Goal: Task Accomplishment & Management: Use online tool/utility

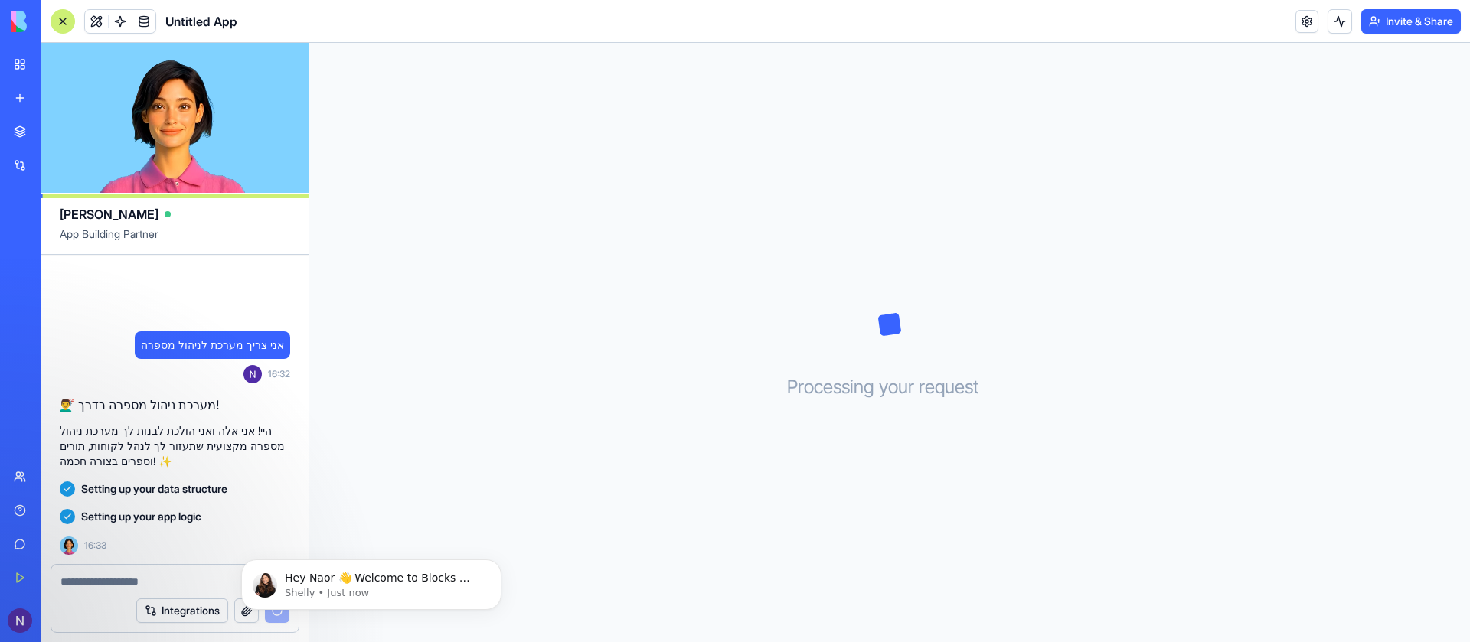
click at [192, 483] on span "Setting up your data structure" at bounding box center [154, 489] width 146 height 15
click at [236, 526] on div "Setting up your app logic" at bounding box center [175, 517] width 230 height 28
click at [155, 512] on span "Setting up your app logic" at bounding box center [141, 516] width 120 height 15
click at [500, 561] on icon "Dismiss notification" at bounding box center [497, 564] width 8 height 8
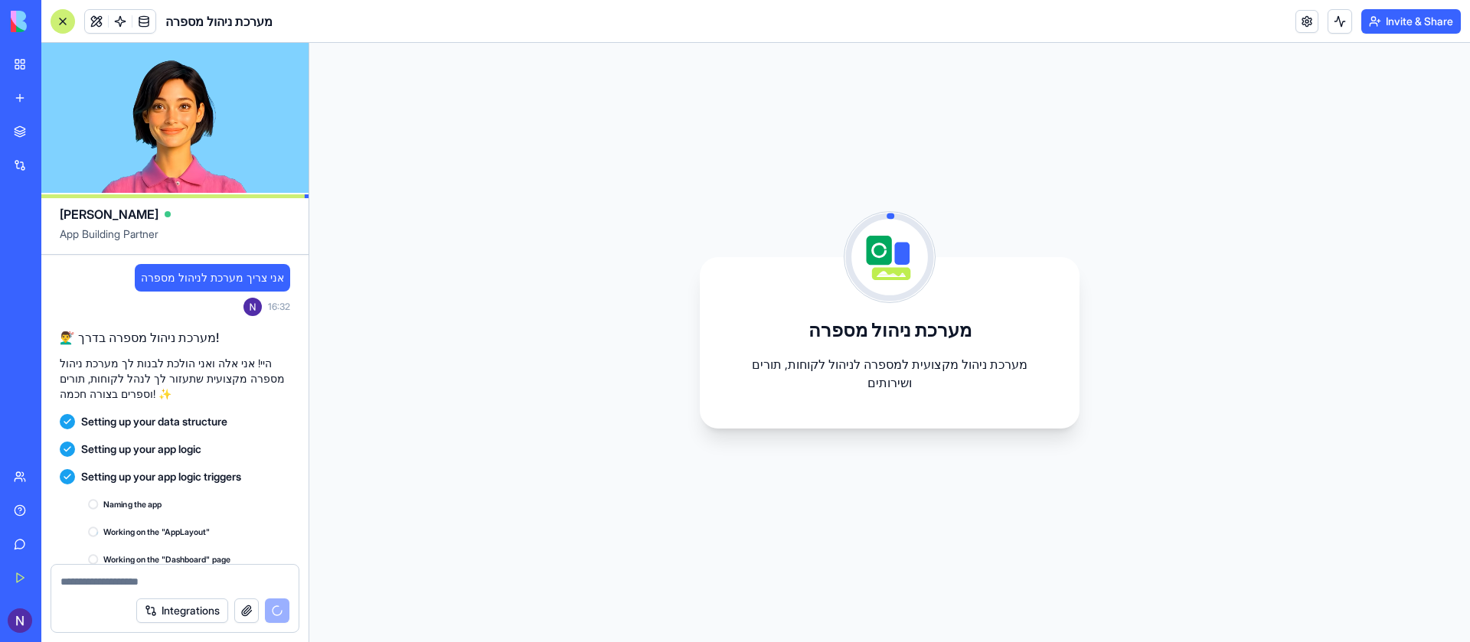
scroll to position [126, 0]
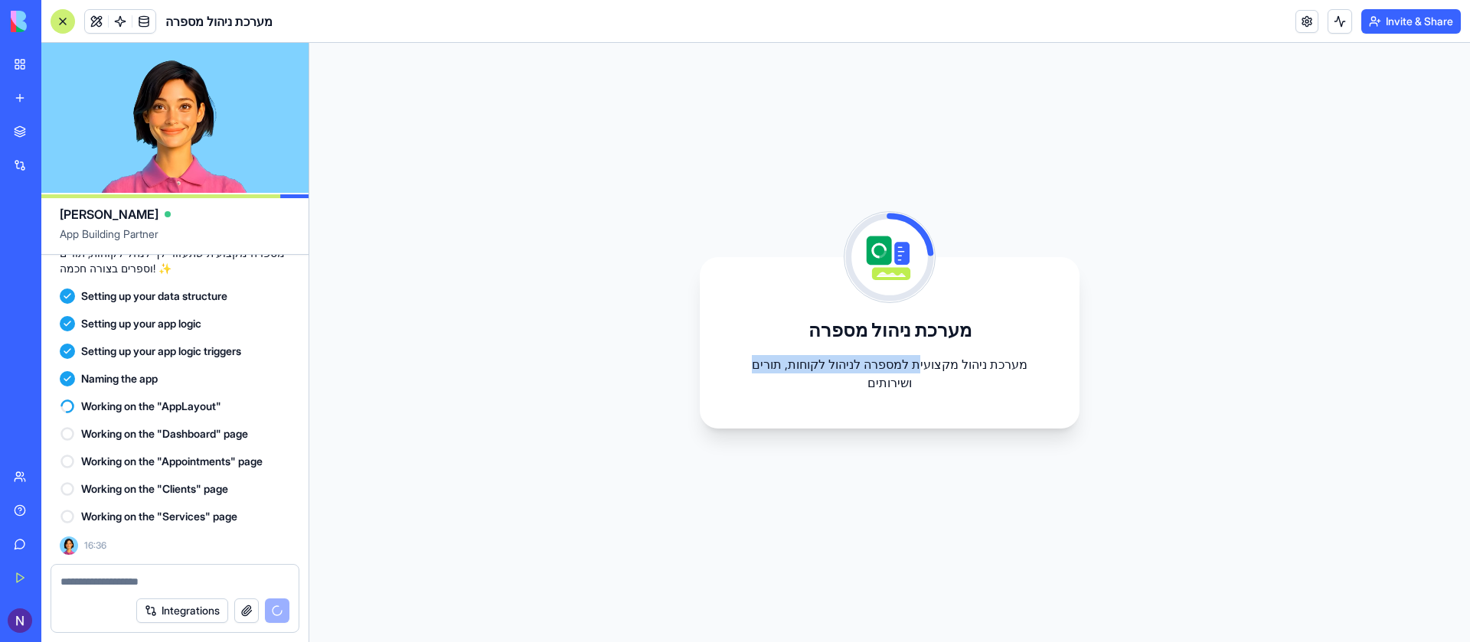
drag, startPoint x: 920, startPoint y: 367, endPoint x: 832, endPoint y: 374, distance: 88.3
click at [832, 374] on p "מערכת ניהול מקצועית למספרה לניהול לקוחות, תורים ושירותים" at bounding box center [890, 373] width 306 height 37
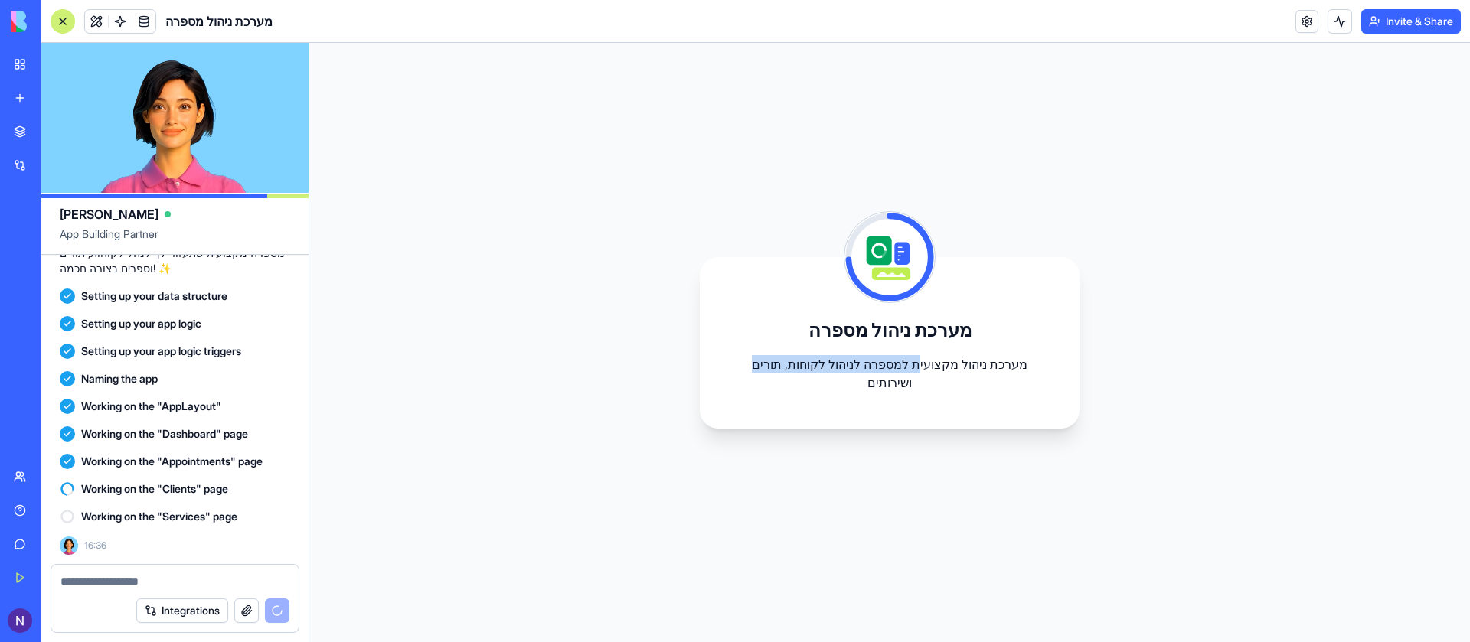
click at [711, 420] on div "מערכת ניהול מספרה מערכת ניהול מקצועית למספרה לניהול לקוחות, תורים ושירותים" at bounding box center [890, 343] width 380 height 172
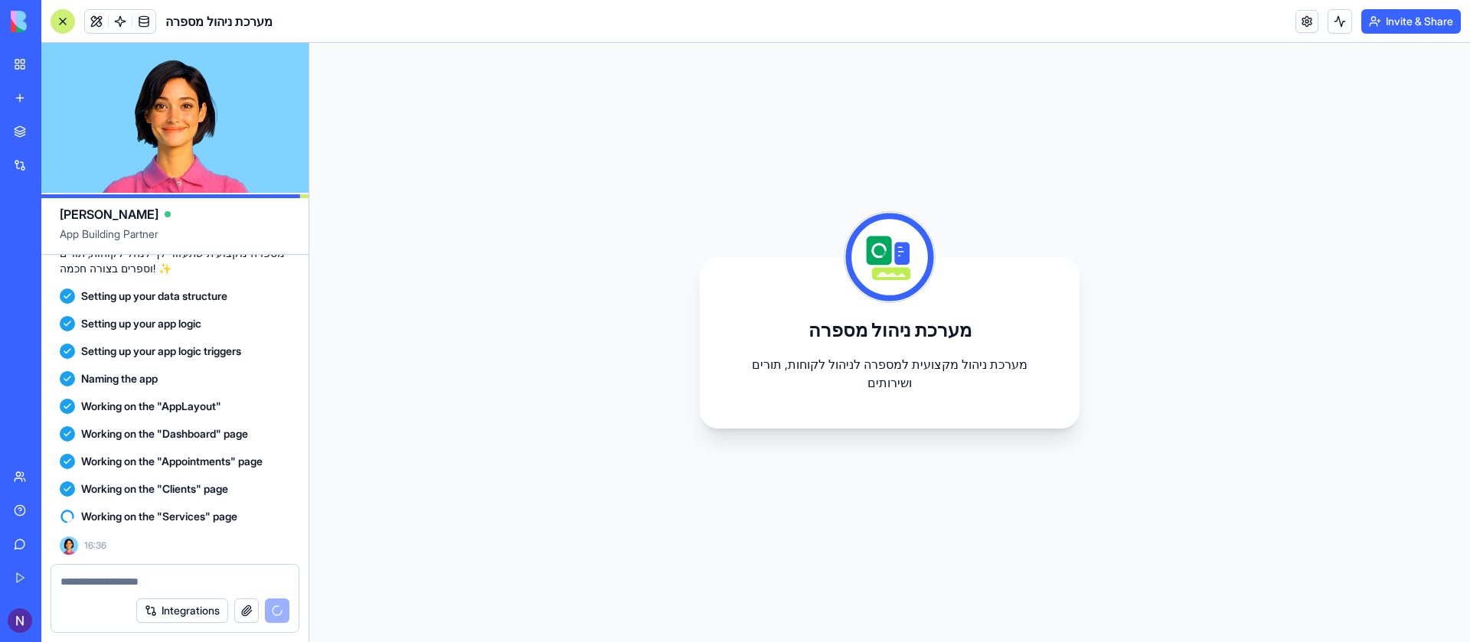
click at [551, 283] on div "מערכת ניהול מספרה מערכת ניהול מקצועית למספרה לניהול לקוחות, תורים ושירותים" at bounding box center [889, 343] width 1161 height 600
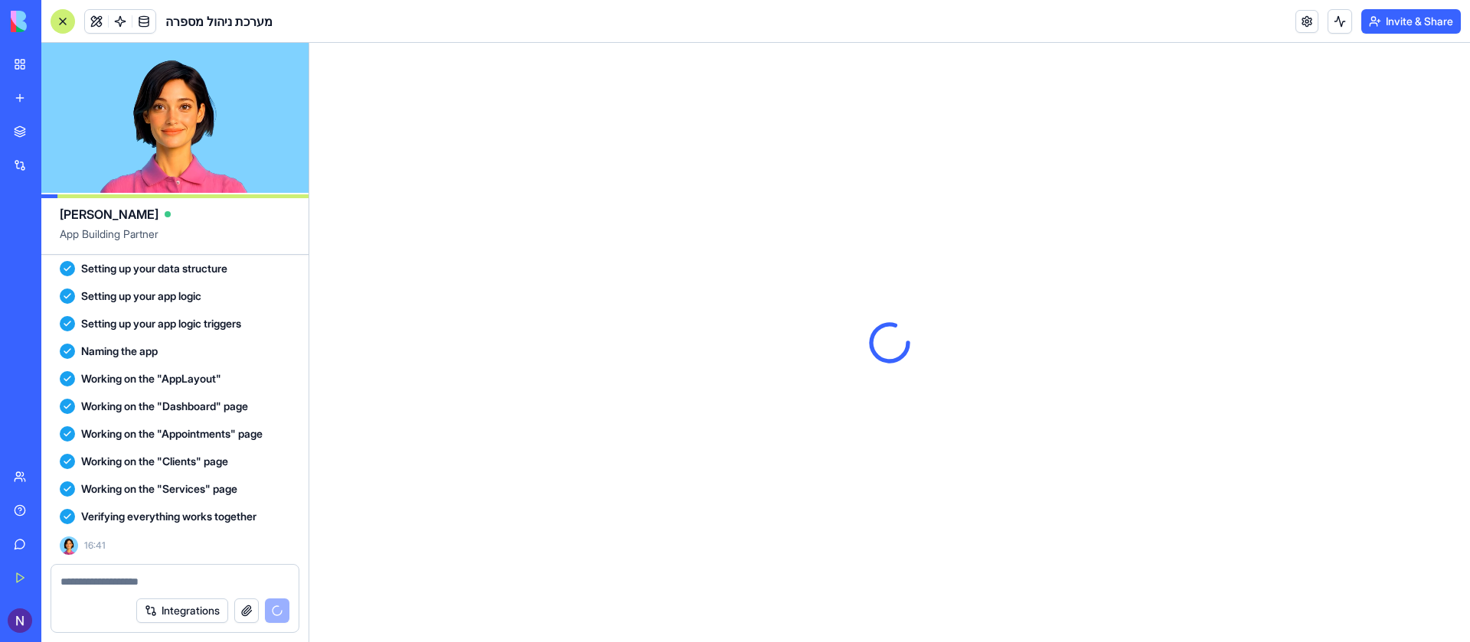
scroll to position [0, 0]
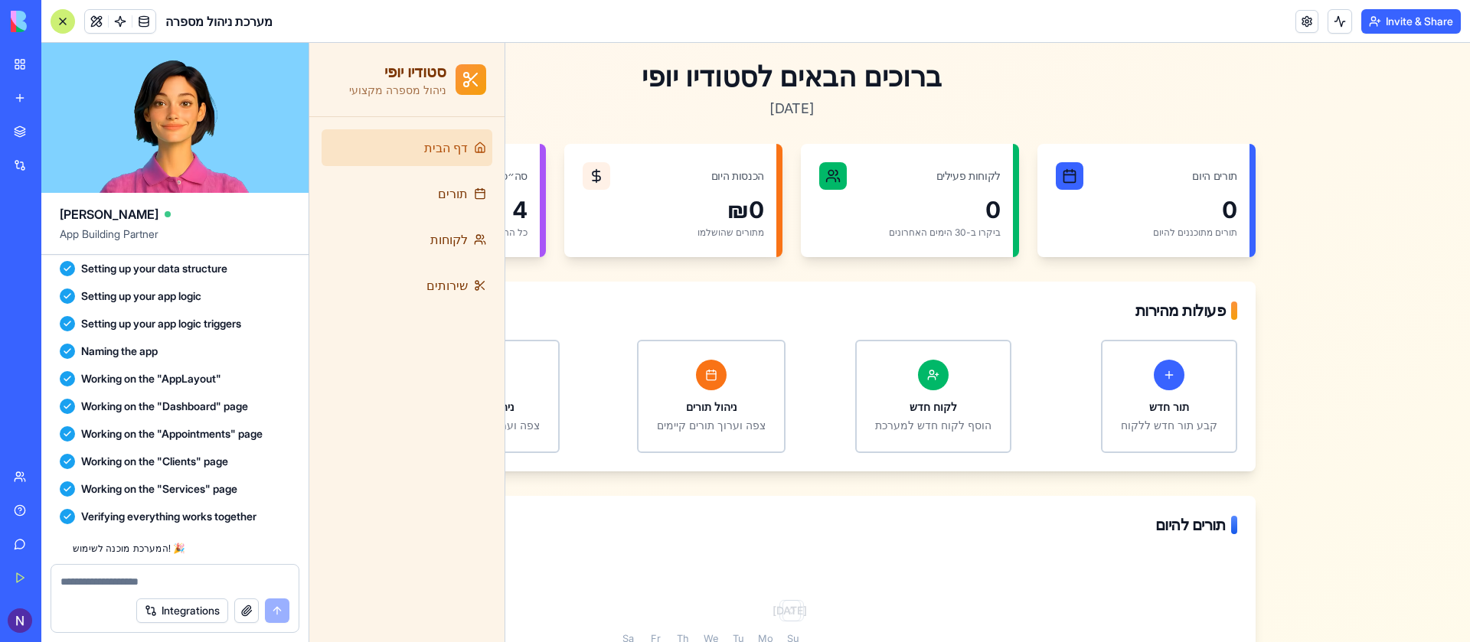
scroll to position [263, 0]
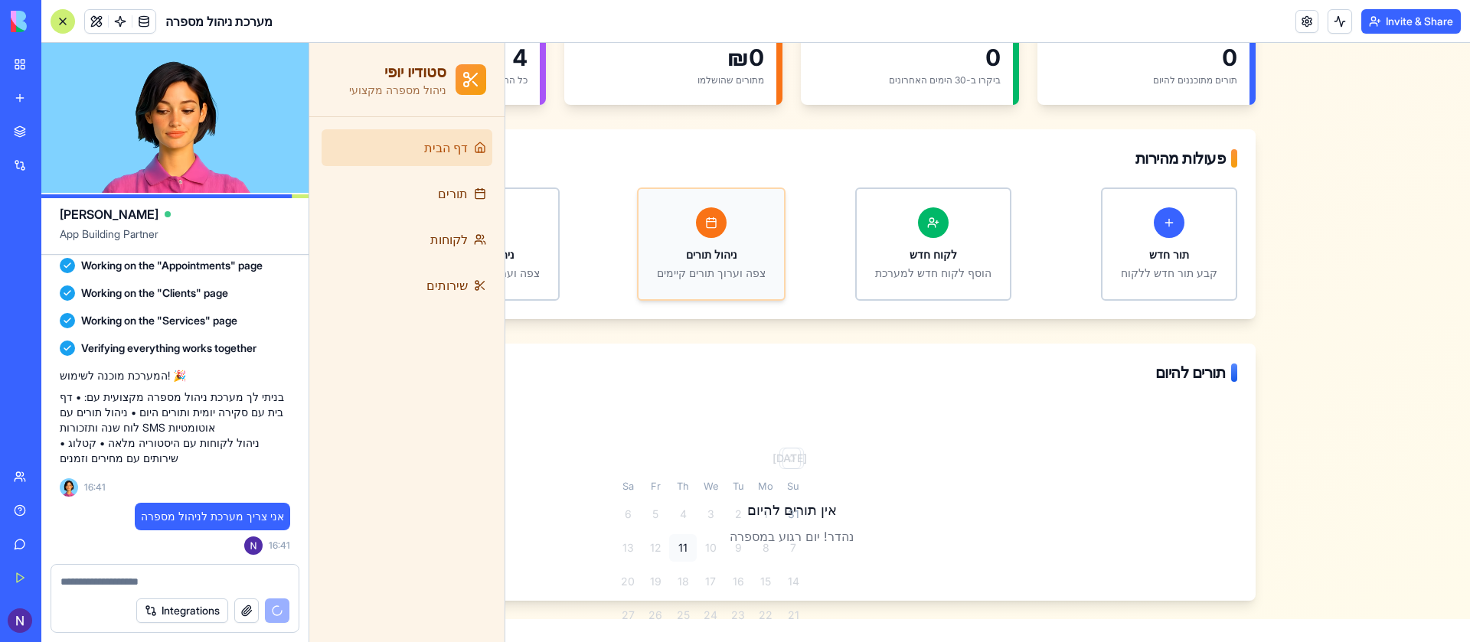
scroll to position [188, 0]
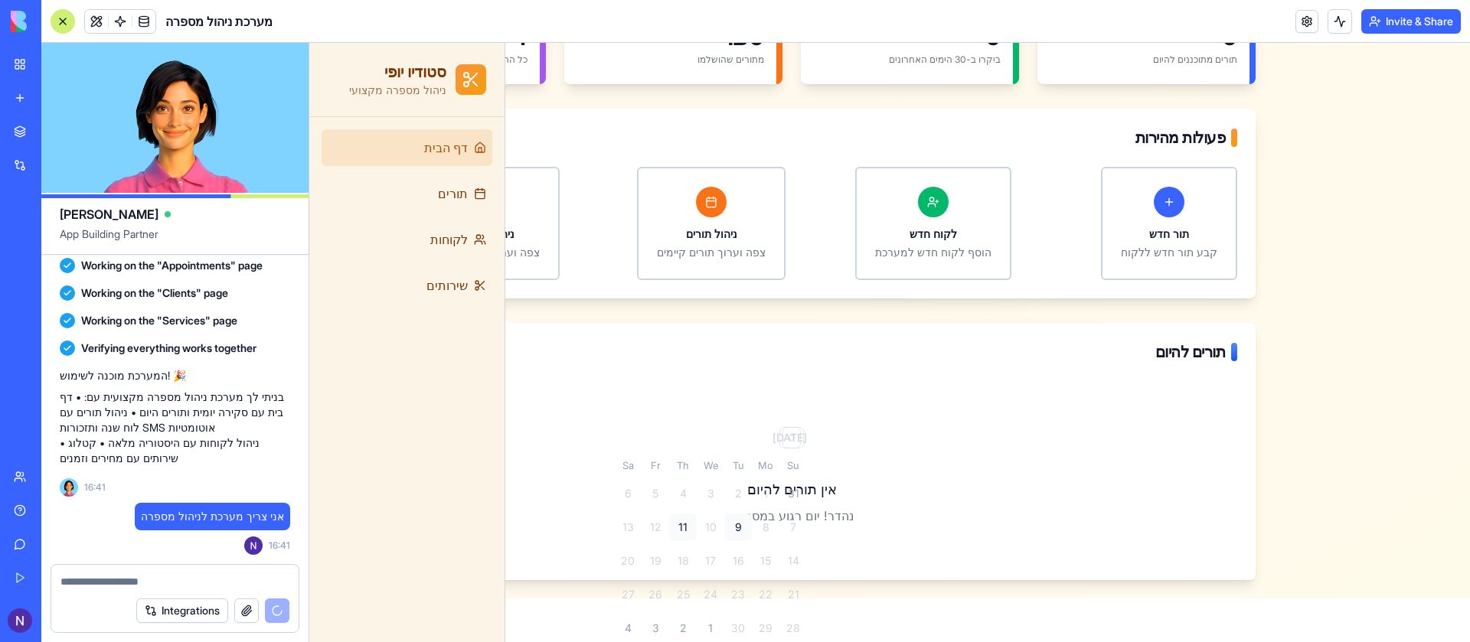
click at [738, 528] on div "9" at bounding box center [738, 528] width 28 height 28
click at [771, 533] on div "8" at bounding box center [766, 528] width 28 height 28
click at [765, 501] on div "1" at bounding box center [766, 494] width 28 height 28
click at [773, 463] on th "Mo" at bounding box center [766, 466] width 28 height 16
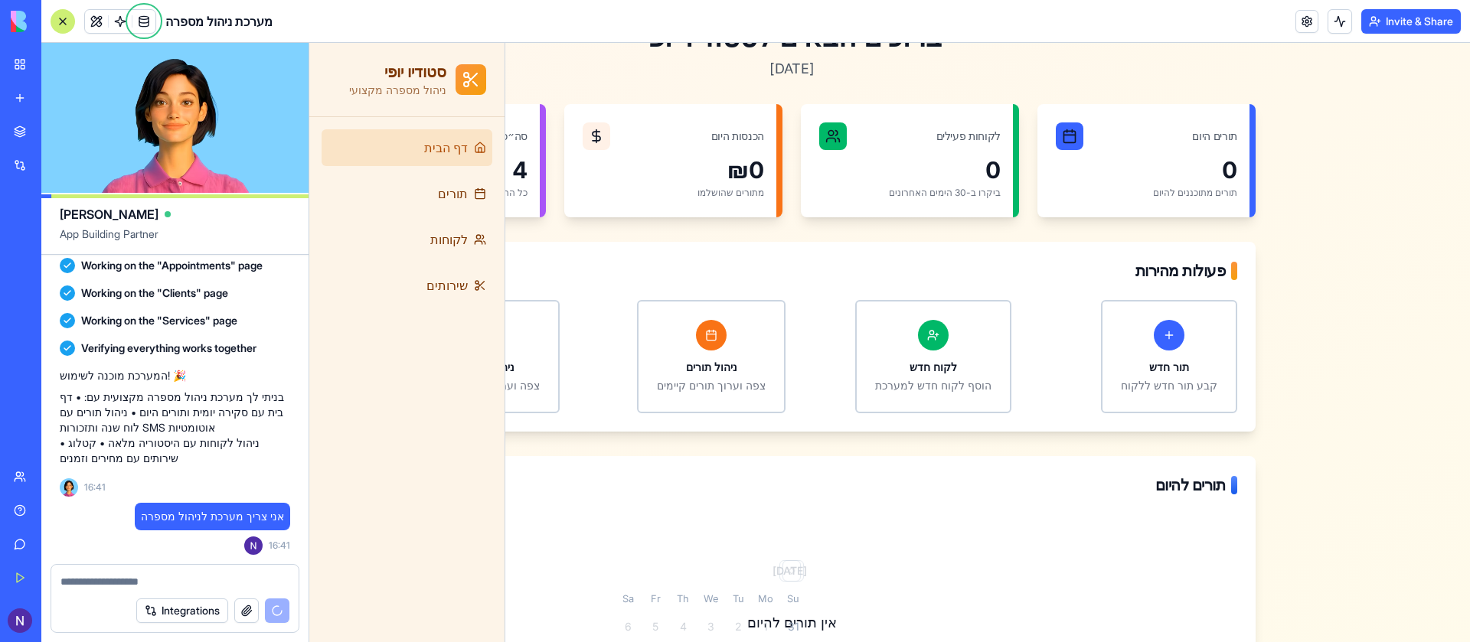
scroll to position [33, 0]
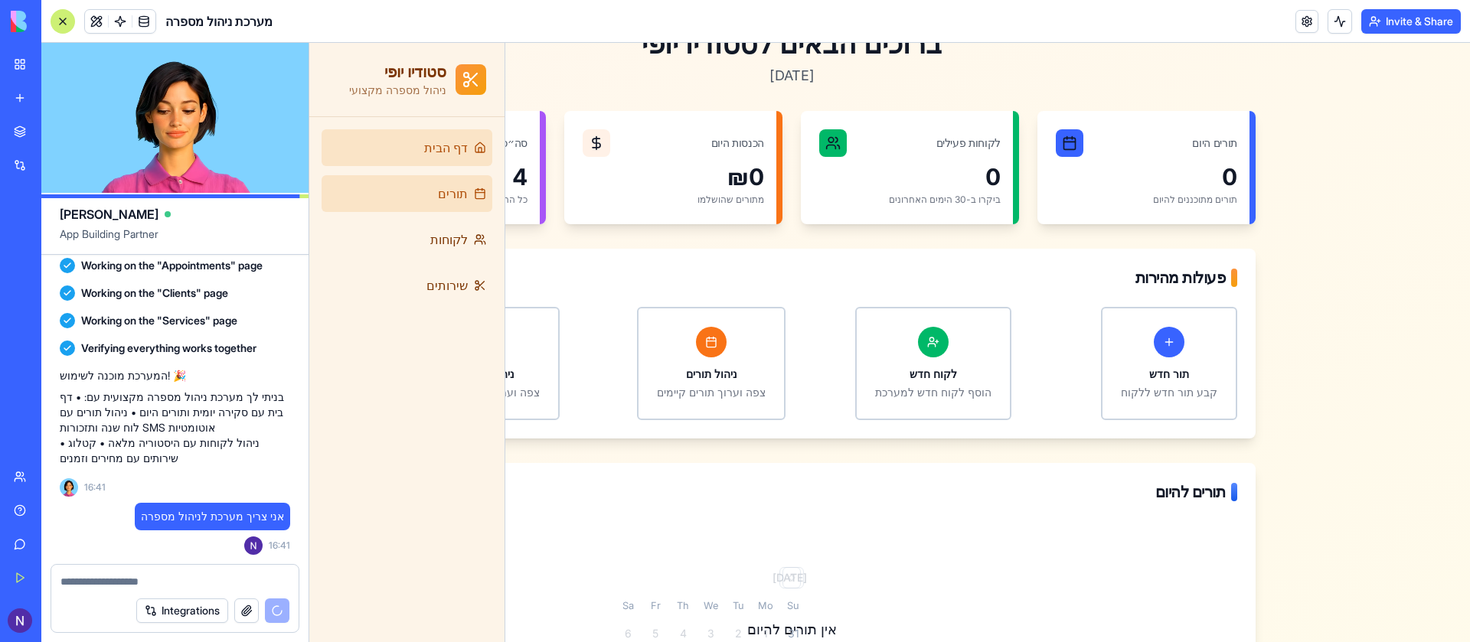
click at [452, 180] on link "תורים" at bounding box center [407, 193] width 171 height 37
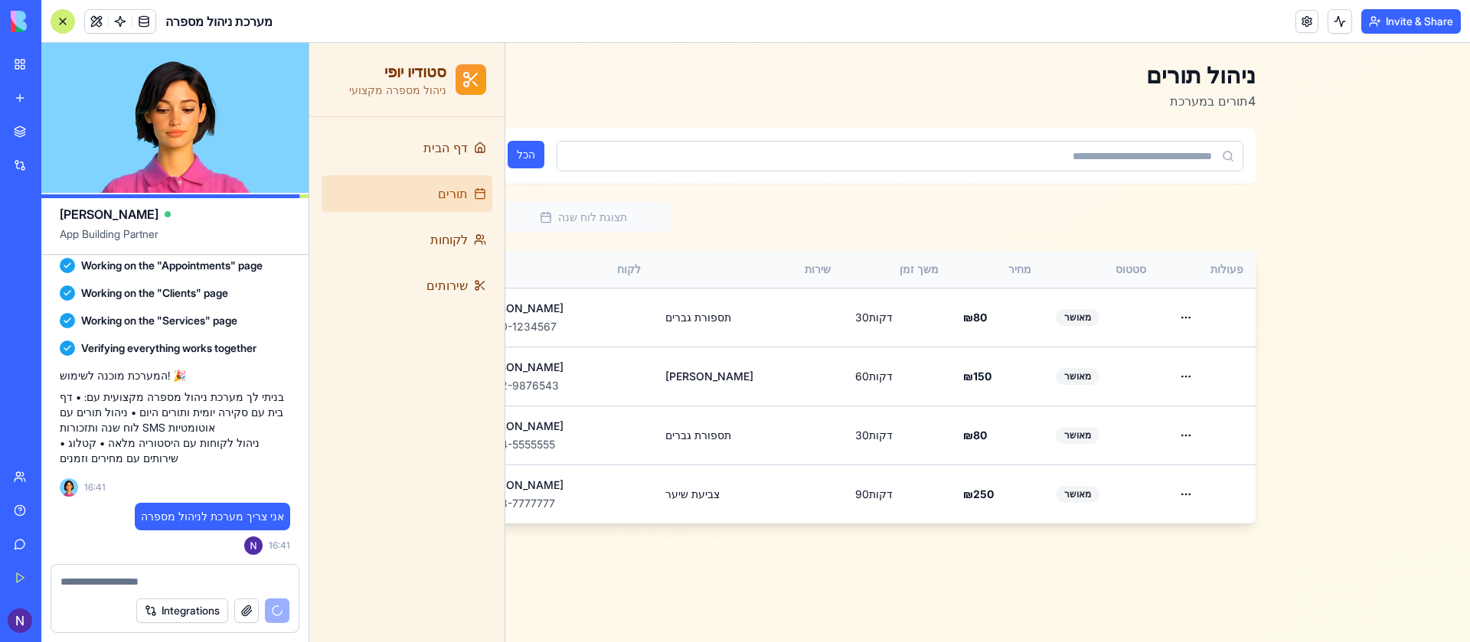
scroll to position [0, 0]
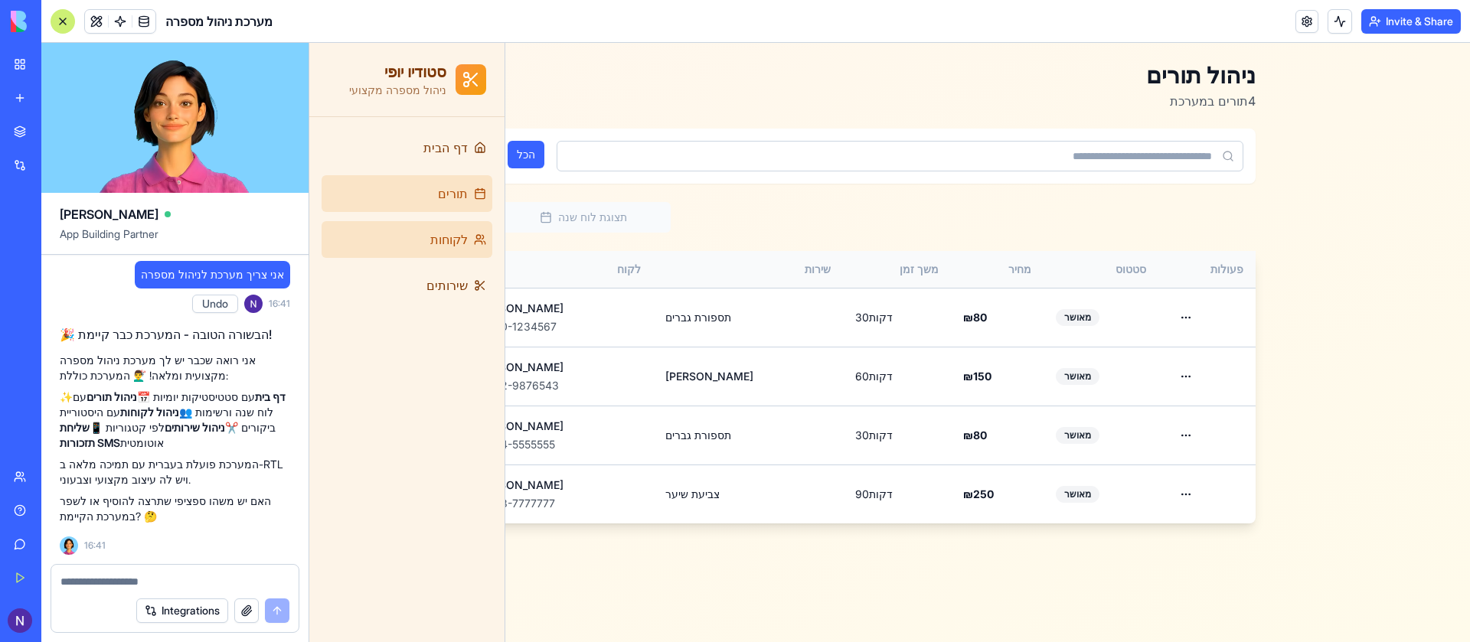
click at [423, 239] on link "לקוחות" at bounding box center [407, 239] width 171 height 37
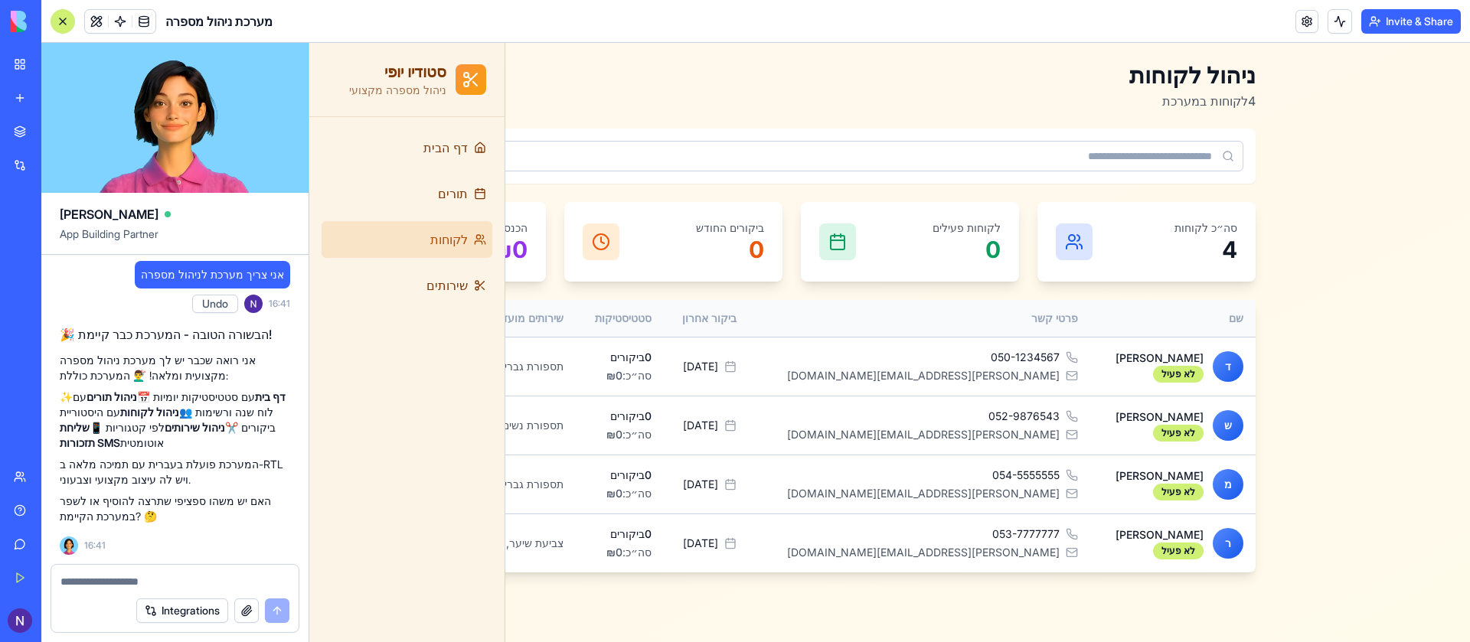
click at [184, 576] on textarea at bounding box center [174, 581] width 229 height 15
type textarea "**********"
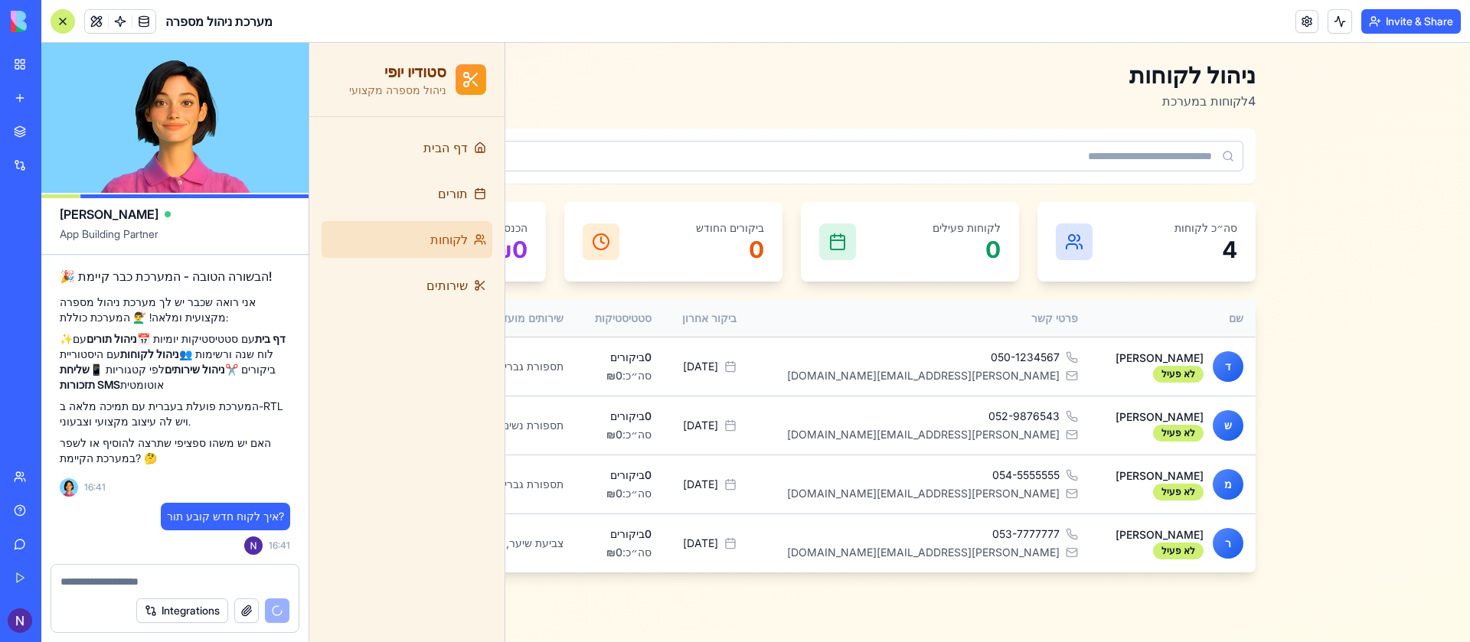
scroll to position [901, 0]
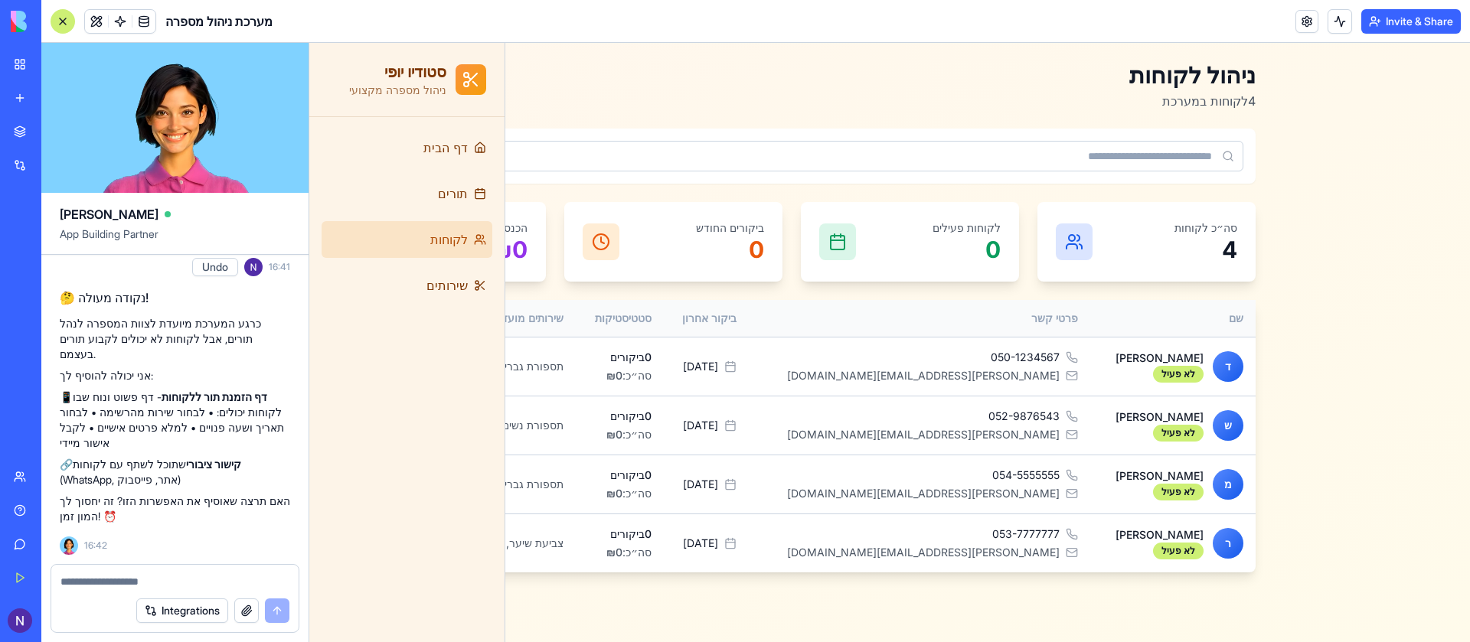
click at [120, 590] on div "Integrations" at bounding box center [174, 611] width 247 height 43
click at [126, 587] on textarea at bounding box center [174, 581] width 229 height 15
type textarea "****"
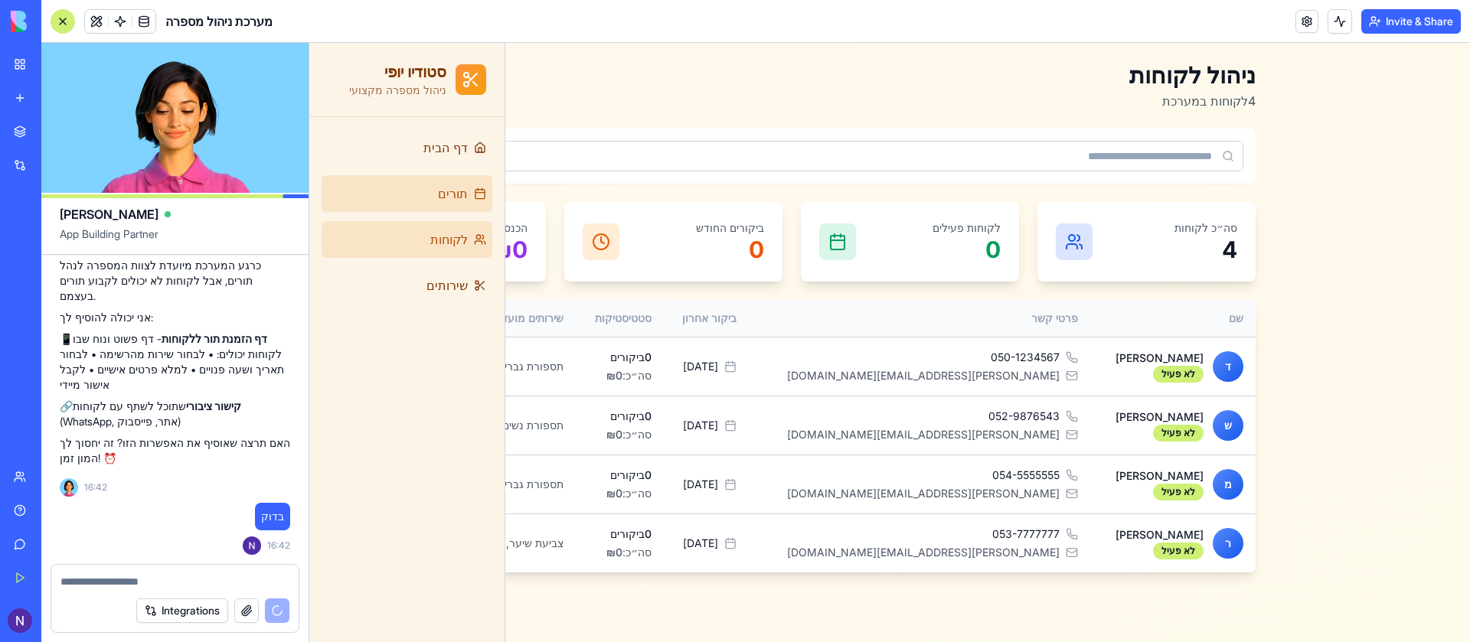
click at [447, 192] on span "תורים" at bounding box center [453, 194] width 30 height 18
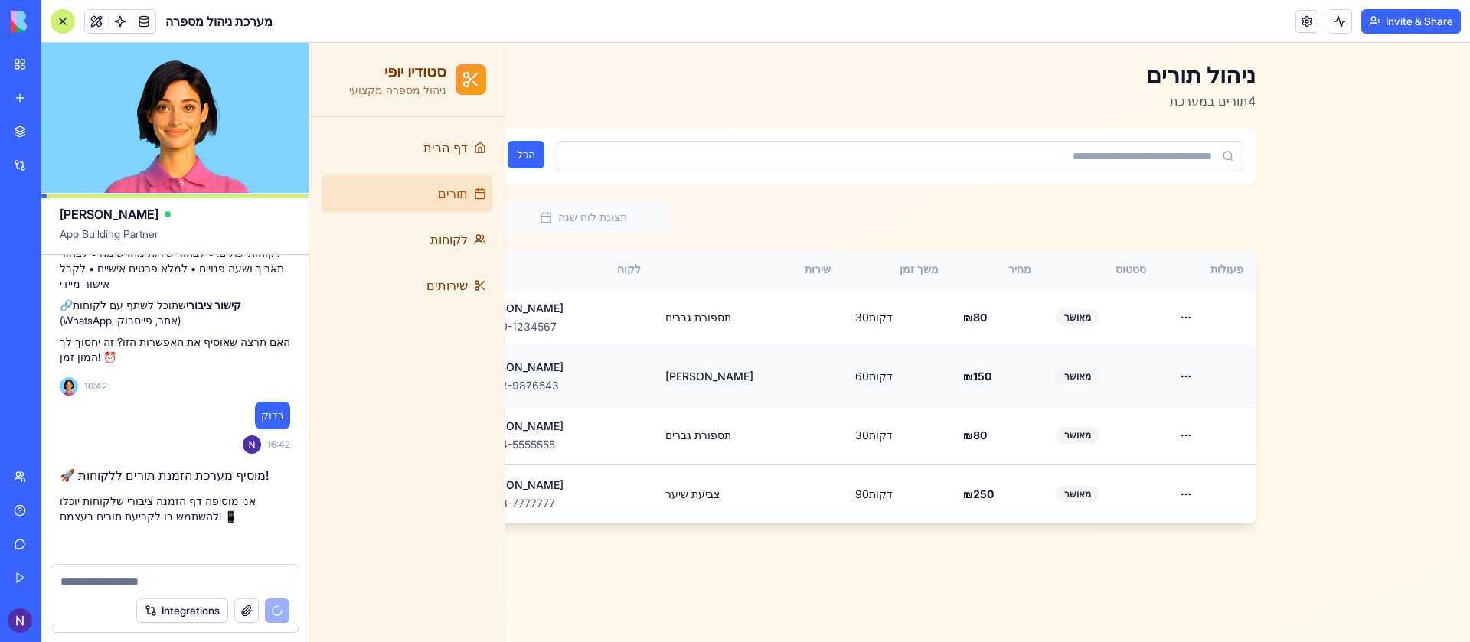
scroll to position [1103, 0]
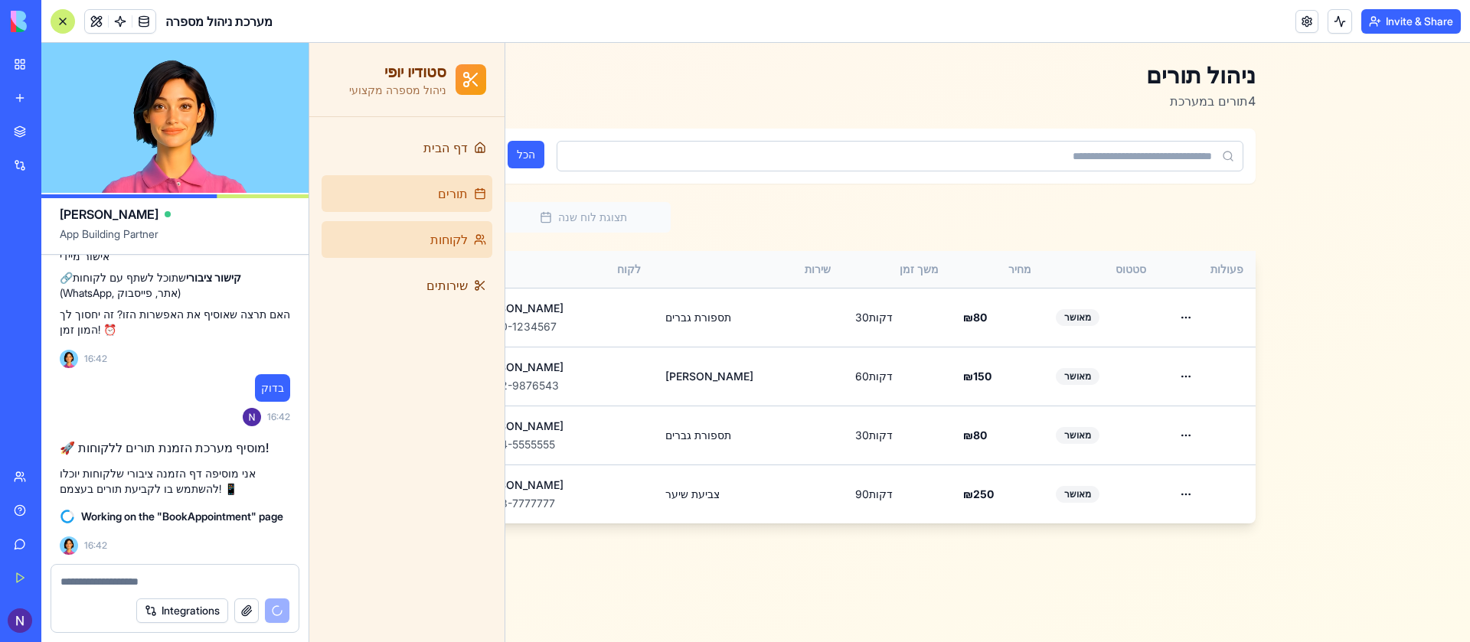
click at [459, 230] on span "לקוחות" at bounding box center [449, 239] width 38 height 18
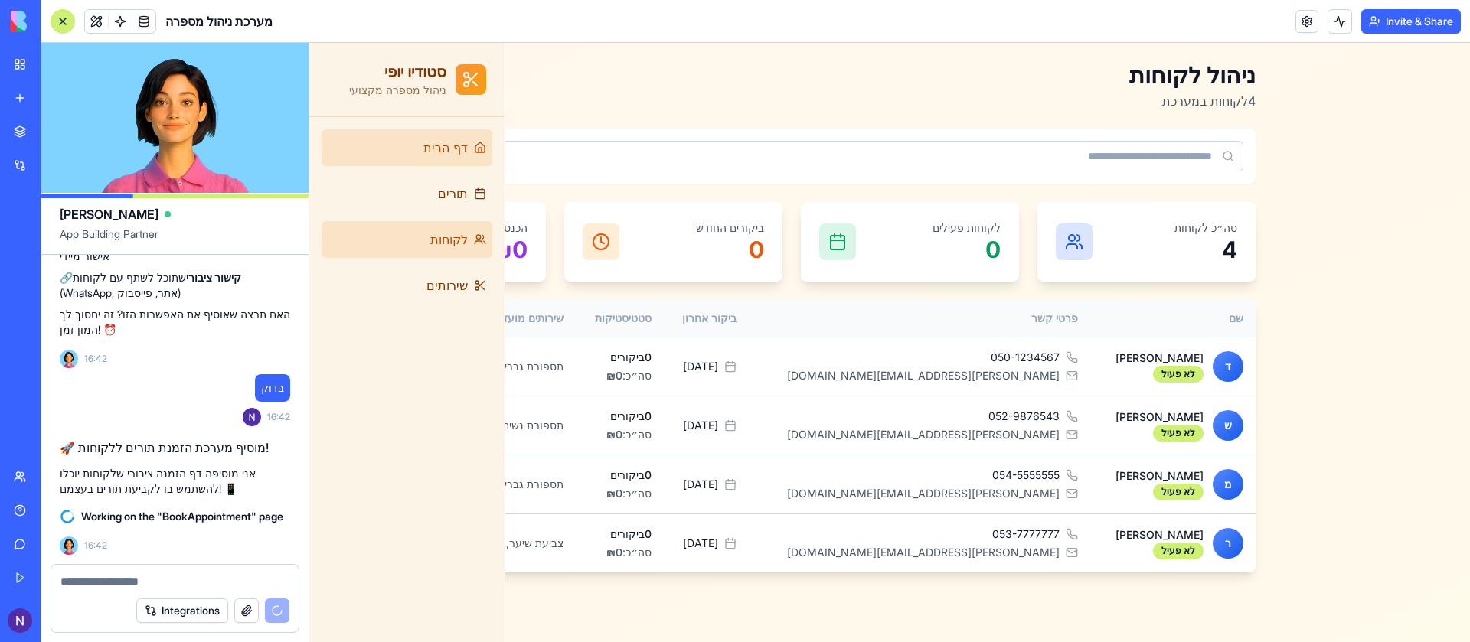
click at [416, 149] on link "דף הבית" at bounding box center [407, 147] width 171 height 37
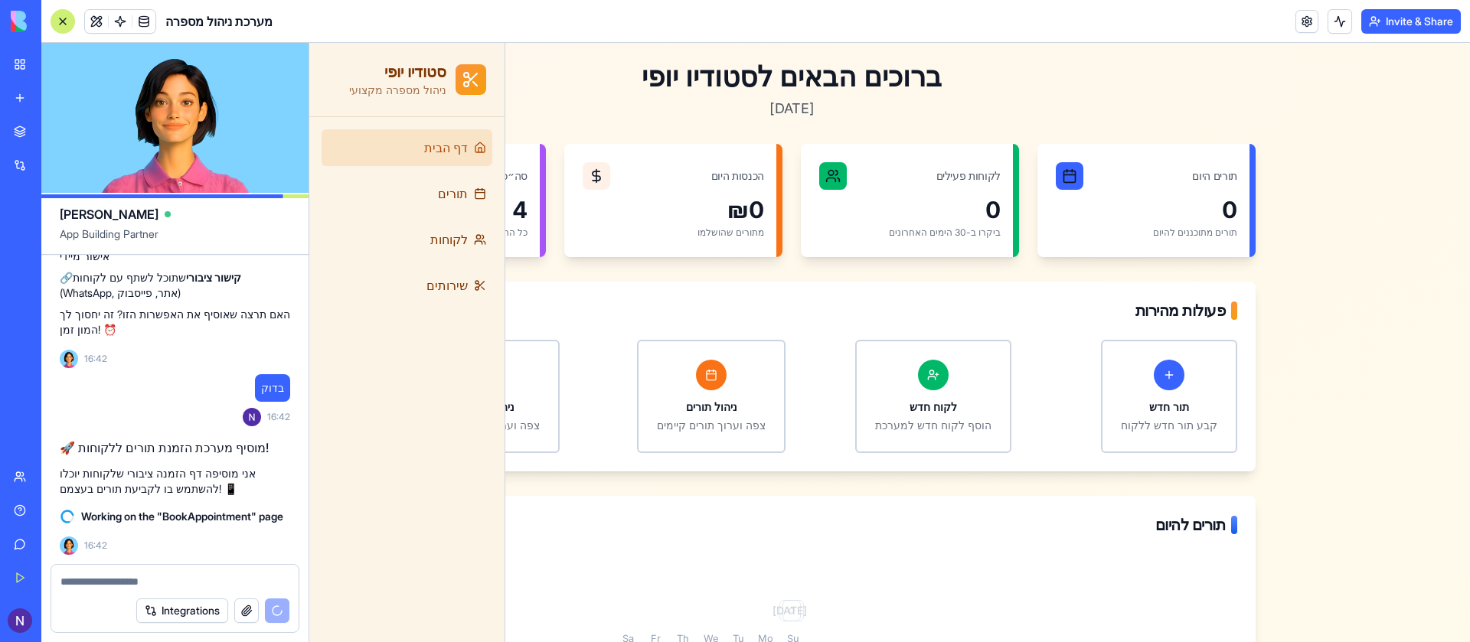
scroll to position [188, 0]
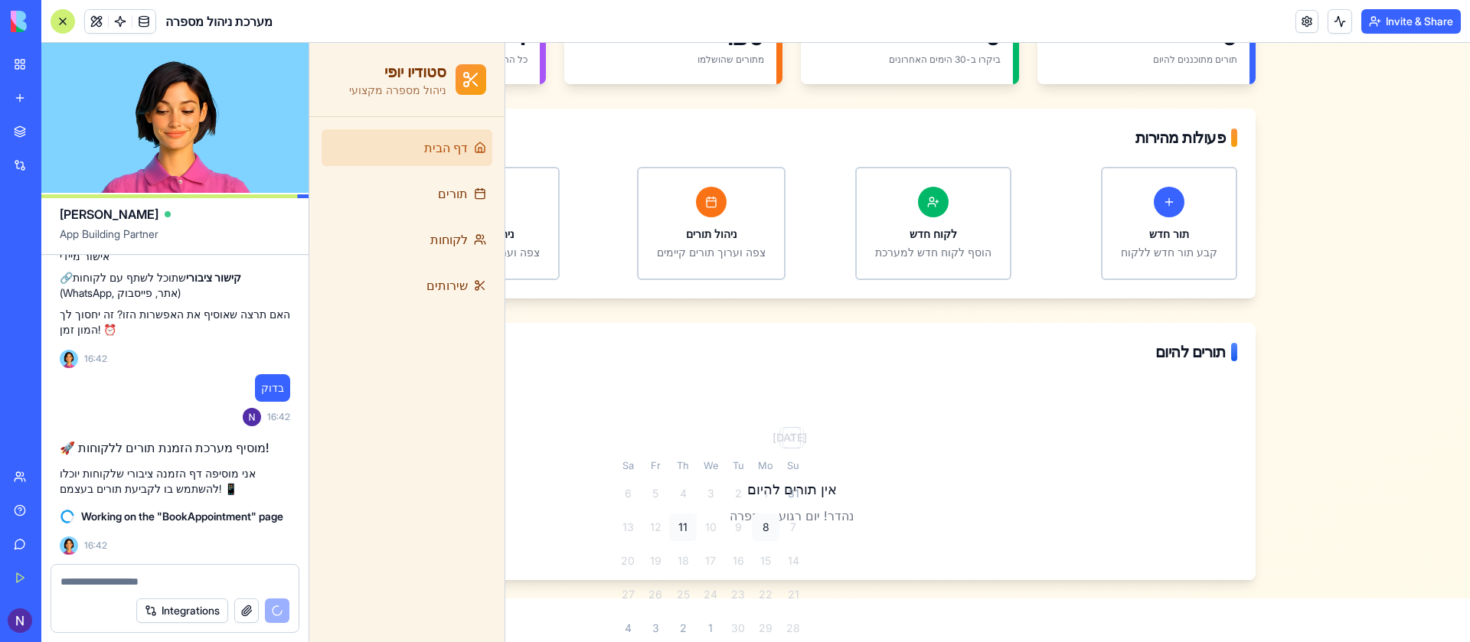
click at [760, 522] on div "8" at bounding box center [766, 528] width 28 height 28
click at [773, 481] on div "1" at bounding box center [766, 494] width 28 height 28
click at [776, 430] on div "[DATE]" at bounding box center [791, 437] width 31 height 15
click at [790, 427] on button "Go to next month" at bounding box center [793, 437] width 21 height 21
drag, startPoint x: 503, startPoint y: 162, endPoint x: 364, endPoint y: 150, distance: 139.1
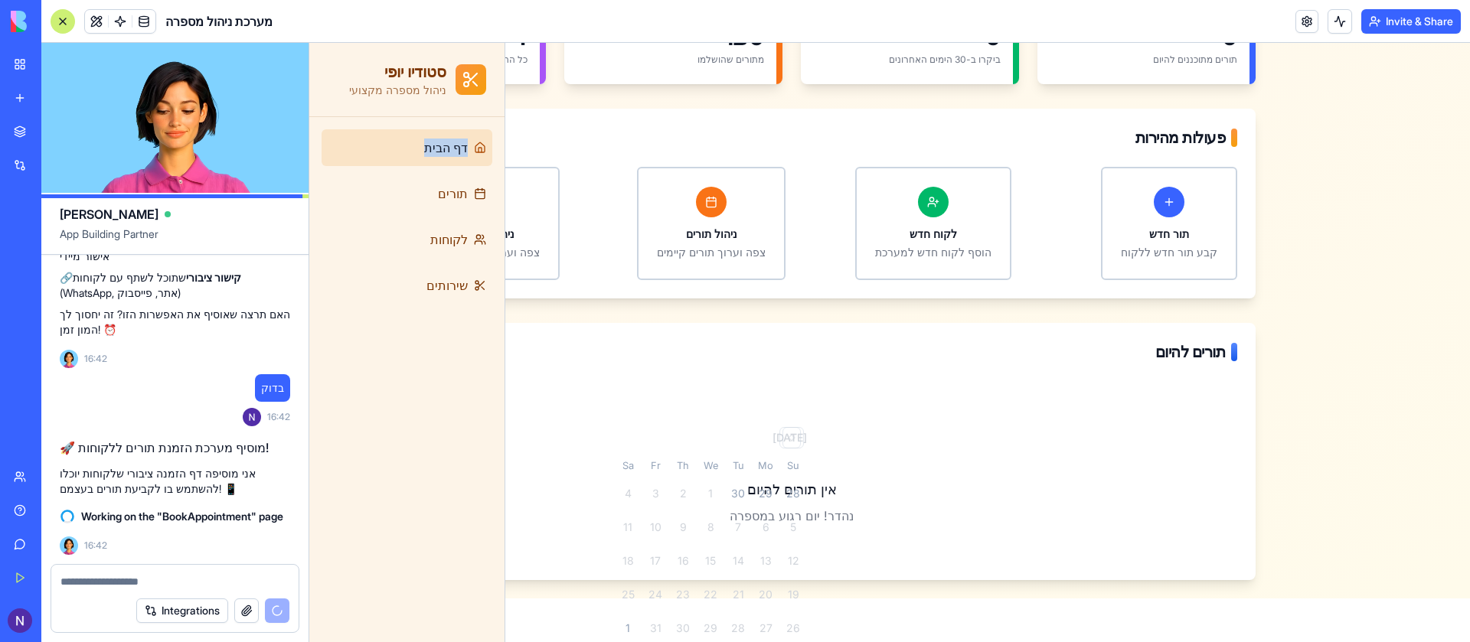
click at [364, 150] on div "דף הבית תורים לקוחות שירותים" at bounding box center [406, 379] width 195 height 525
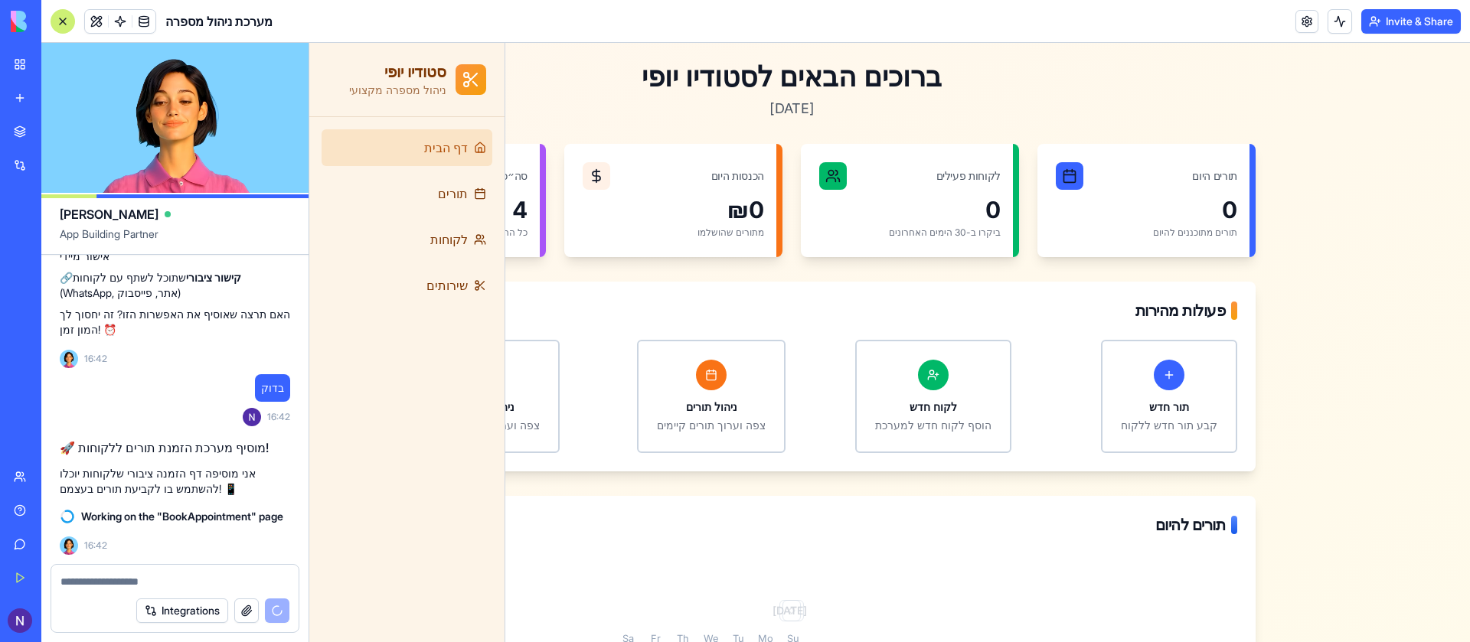
click at [593, 177] on icon at bounding box center [596, 175] width 15 height 15
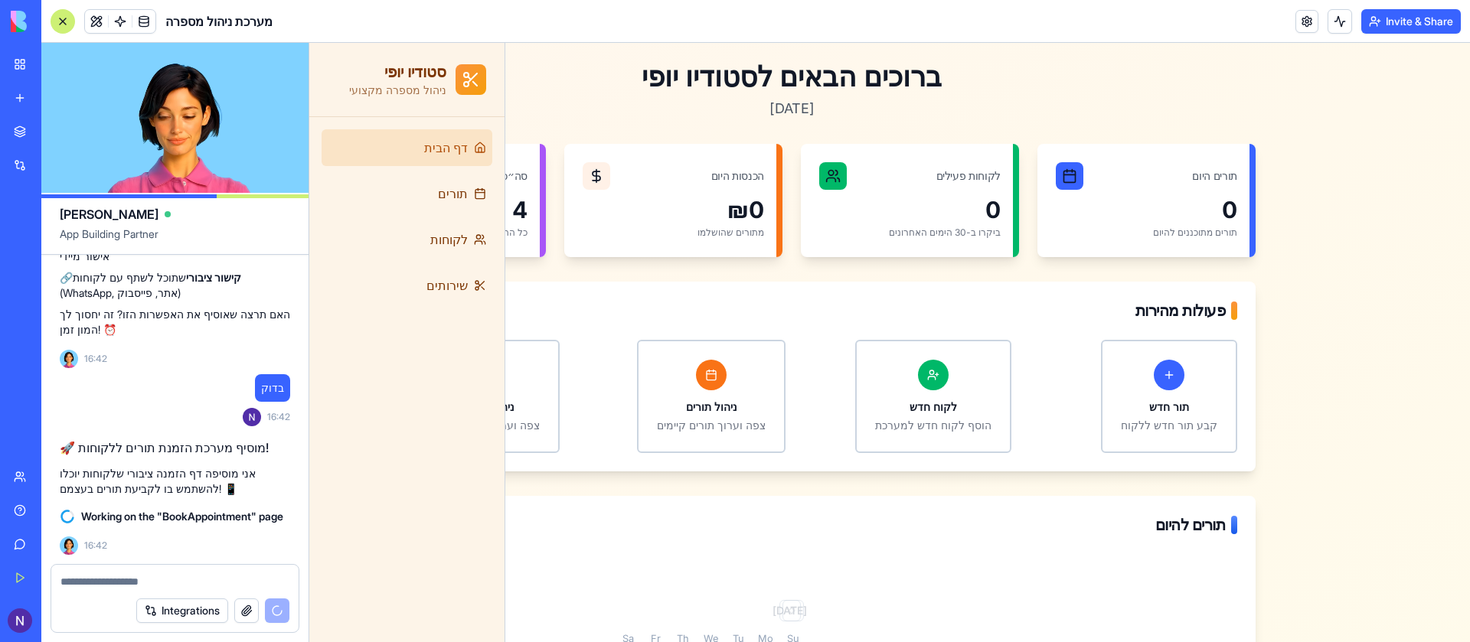
click at [760, 183] on div "הכנסות היום" at bounding box center [737, 175] width 53 height 15
click at [1043, 354] on link "תור חדש קבע תור חדש ללקוח" at bounding box center [1131, 396] width 214 height 113
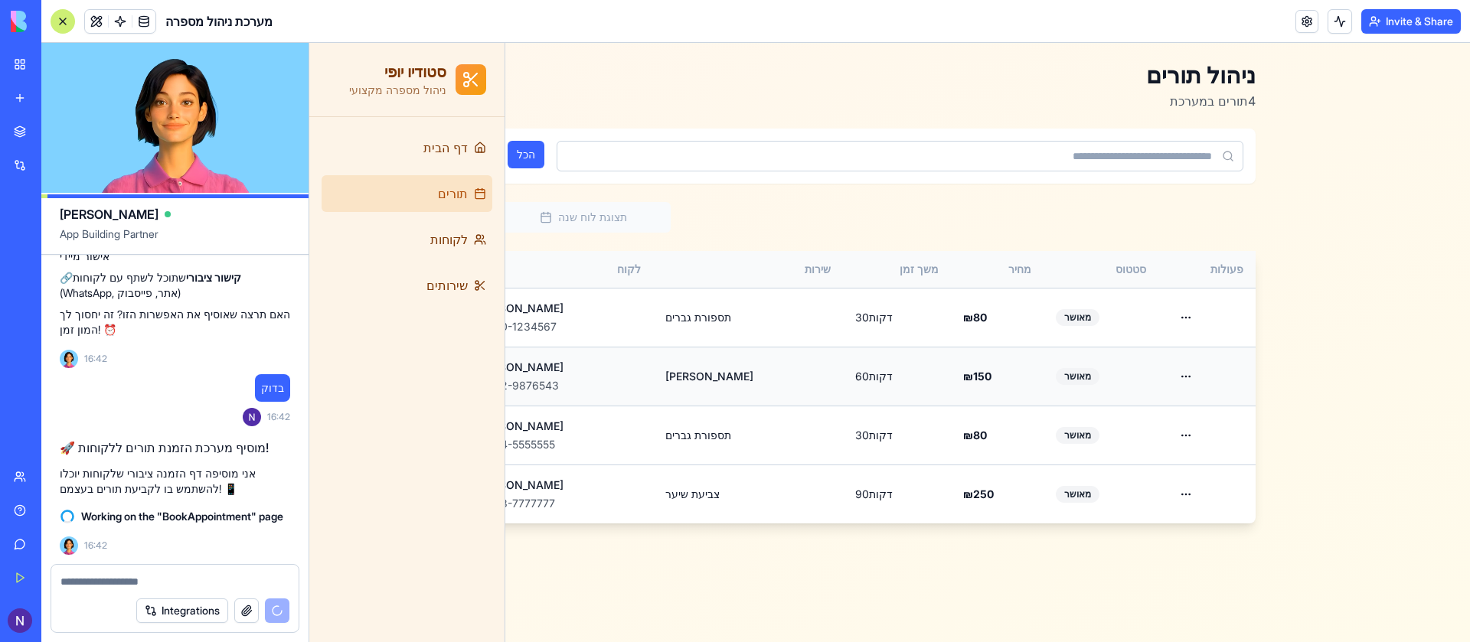
click at [1015, 366] on td "₪ 150" at bounding box center [997, 376] width 93 height 59
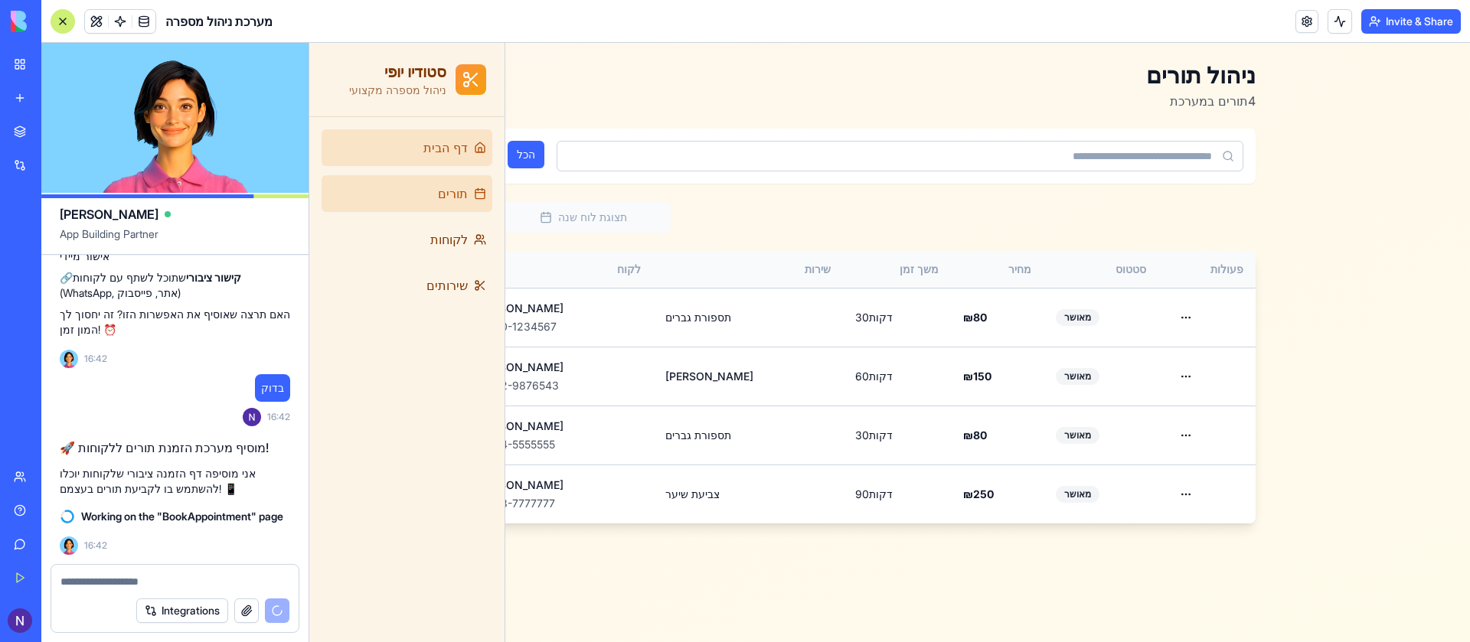
click at [436, 140] on span "דף הבית" at bounding box center [445, 148] width 44 height 18
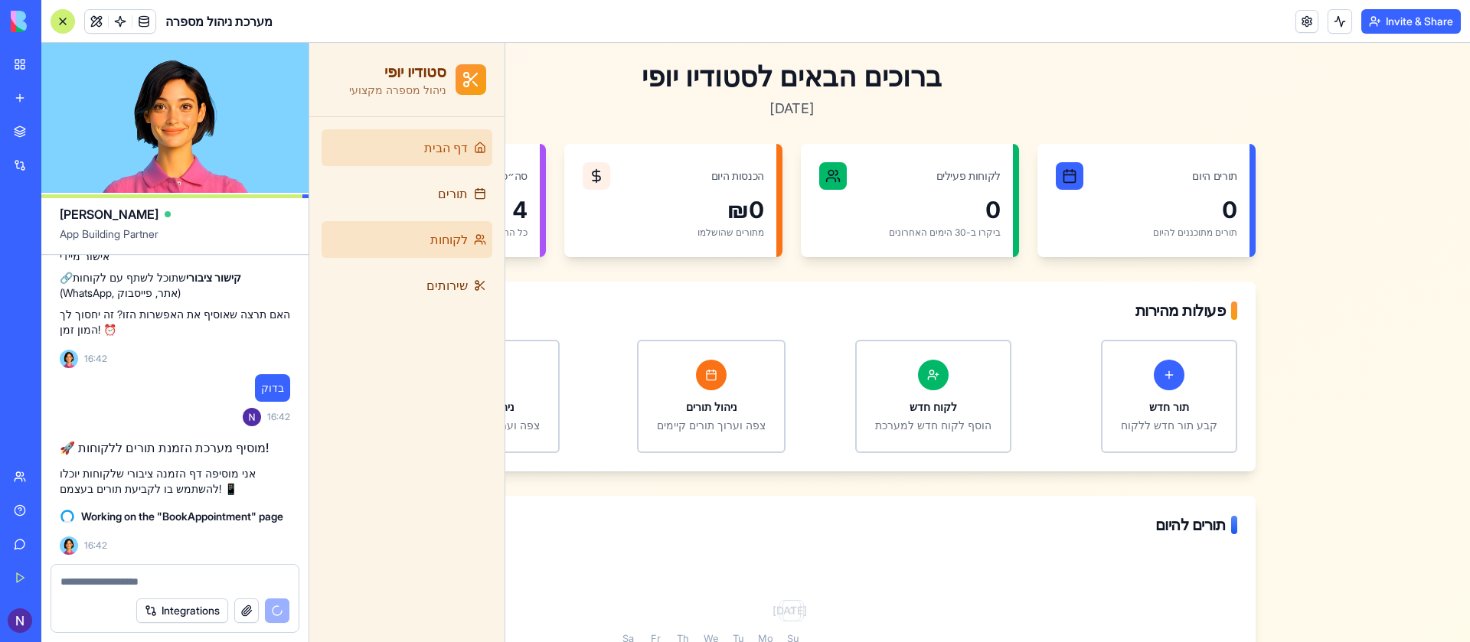
click at [440, 247] on span "לקוחות" at bounding box center [449, 239] width 38 height 18
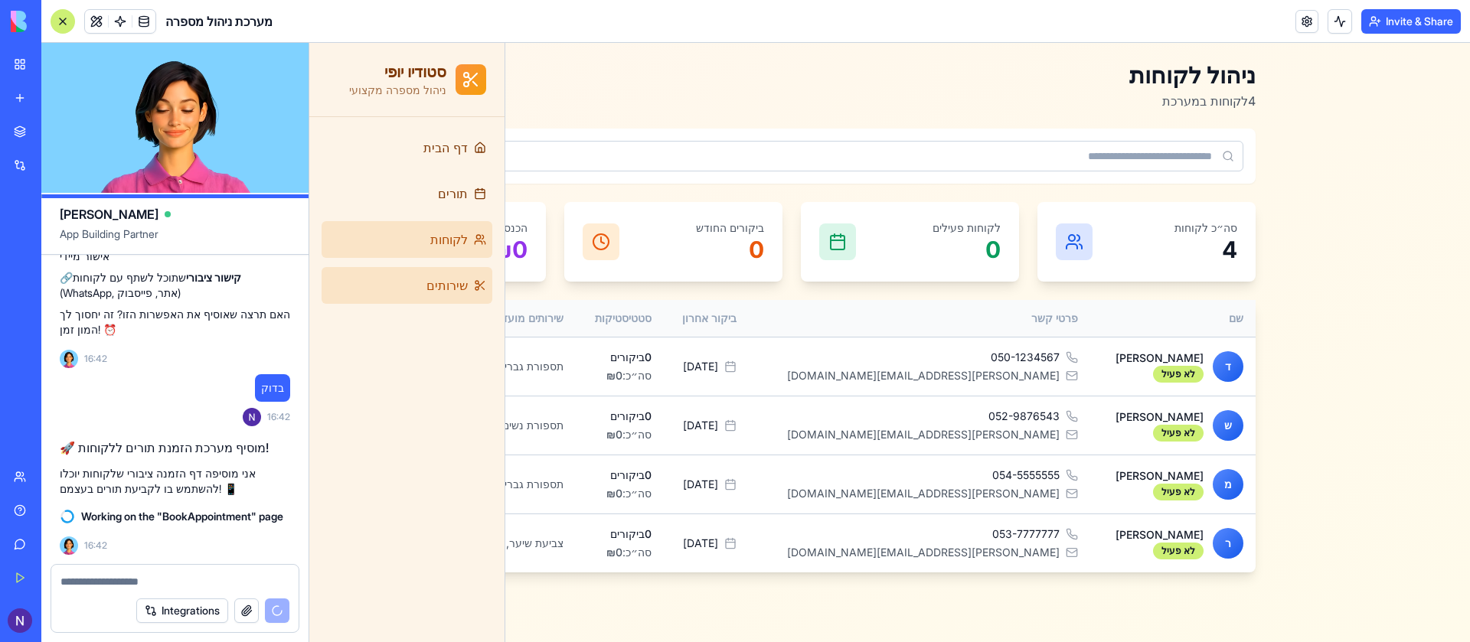
click at [440, 302] on link "שירותים" at bounding box center [407, 285] width 171 height 37
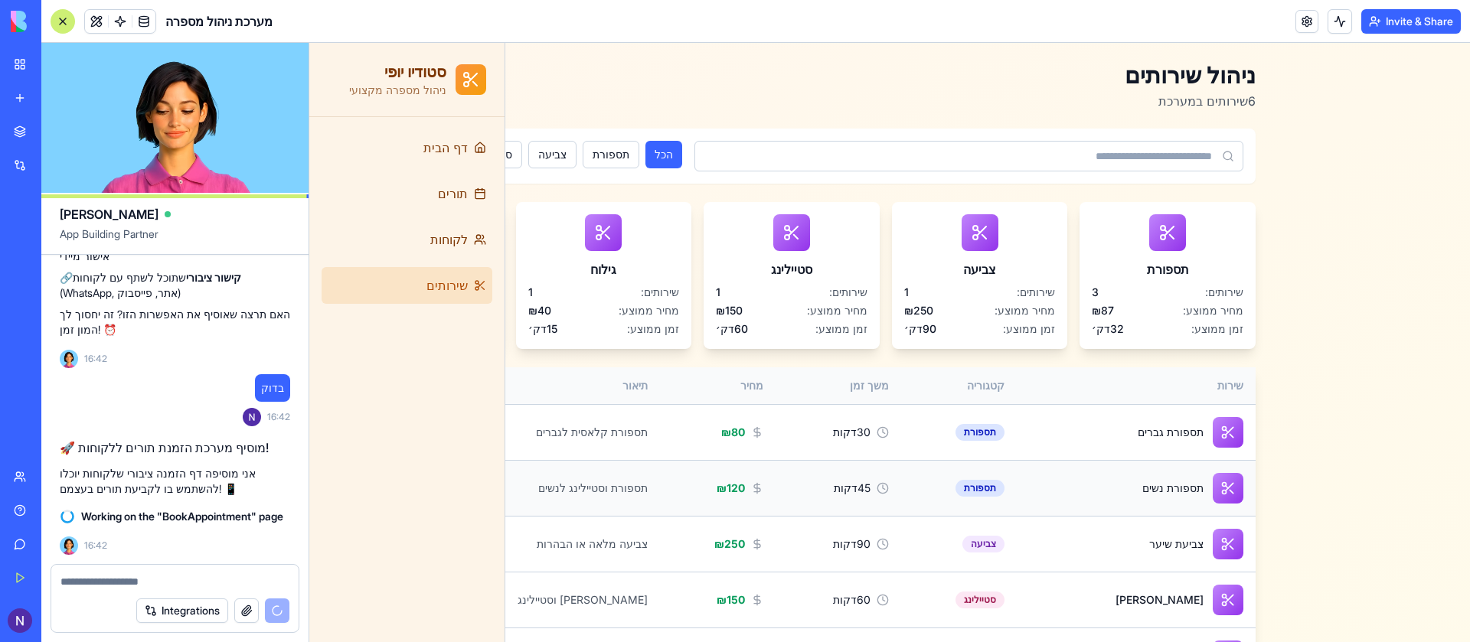
scroll to position [116, 0]
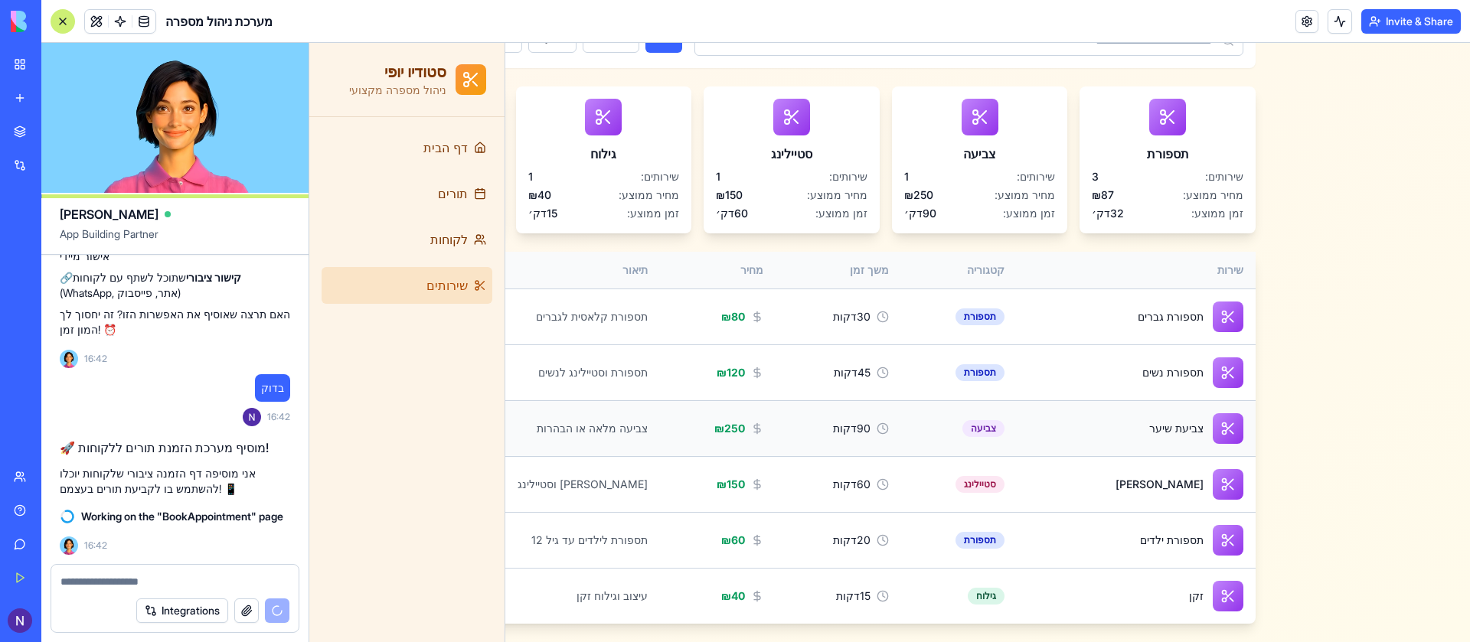
click at [796, 431] on div "90 דקות" at bounding box center [839, 428] width 102 height 15
click at [619, 430] on div "צביעה מלאה או הבהרות" at bounding box center [539, 428] width 218 height 15
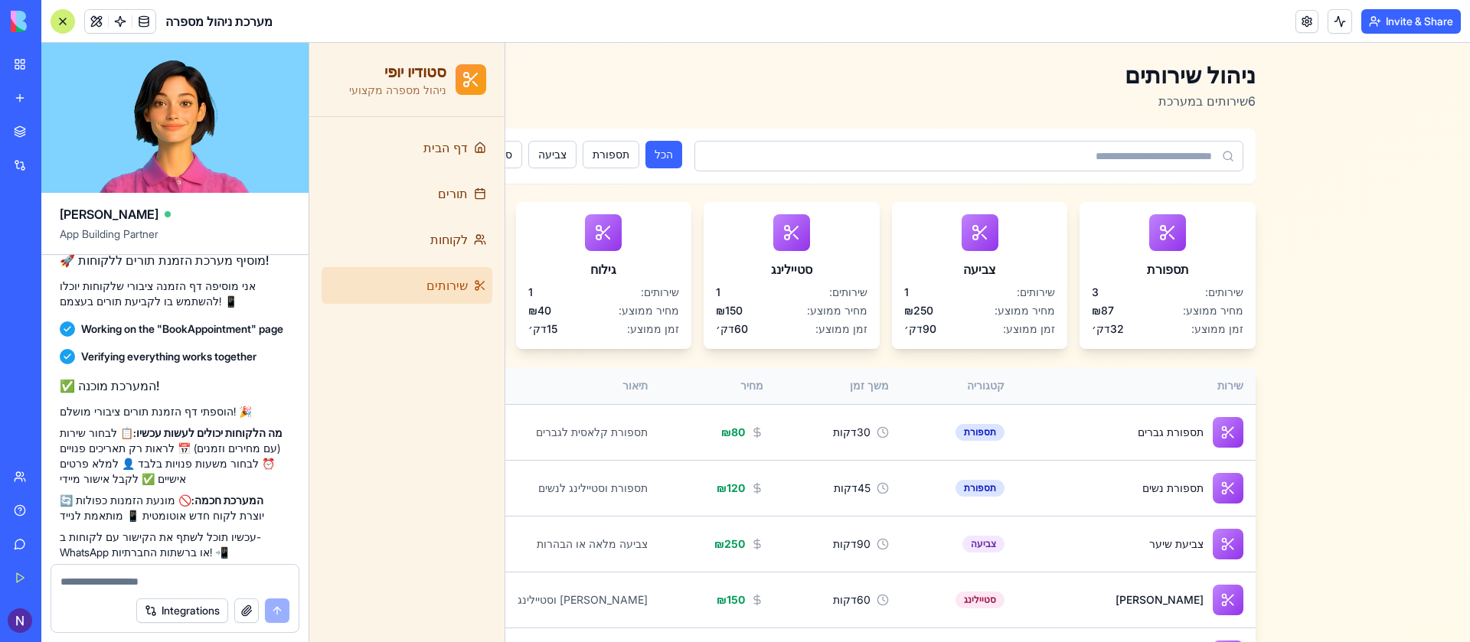
scroll to position [1326, 0]
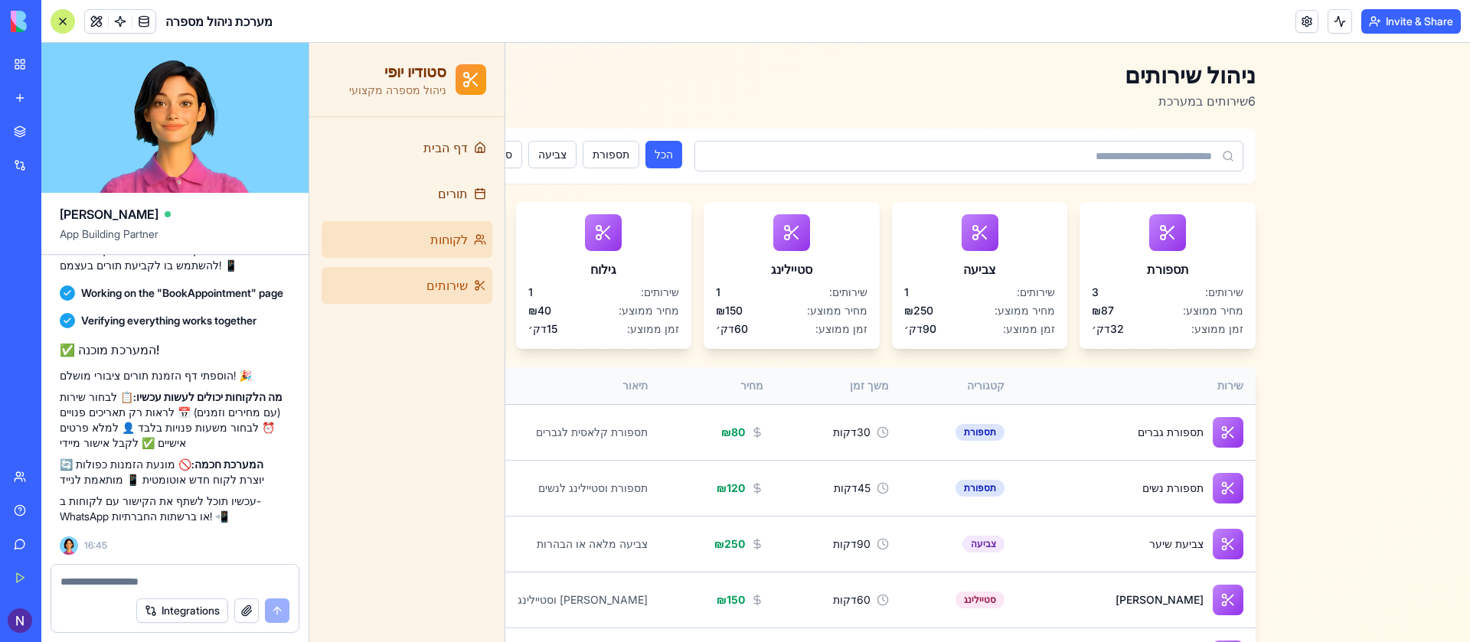
click at [417, 257] on link "לקוחות" at bounding box center [407, 239] width 171 height 37
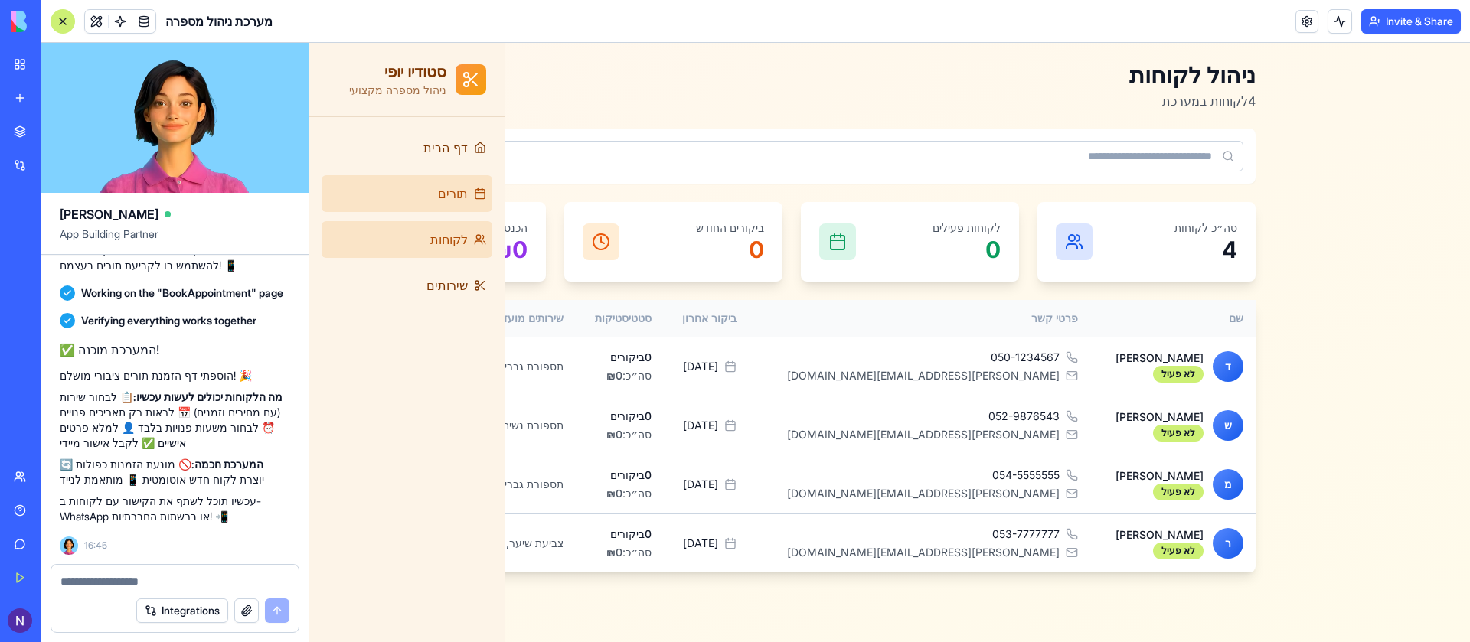
click at [420, 194] on link "תורים" at bounding box center [407, 193] width 171 height 37
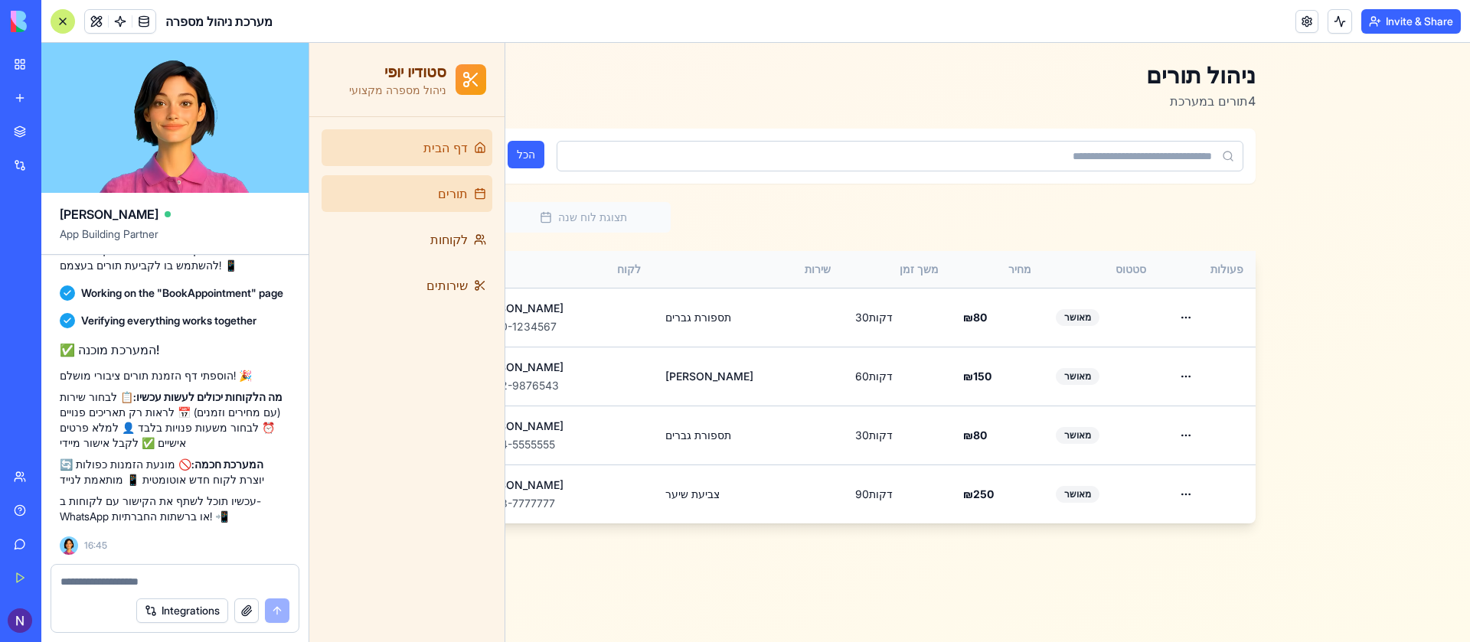
click at [422, 154] on link "דף הבית" at bounding box center [407, 147] width 171 height 37
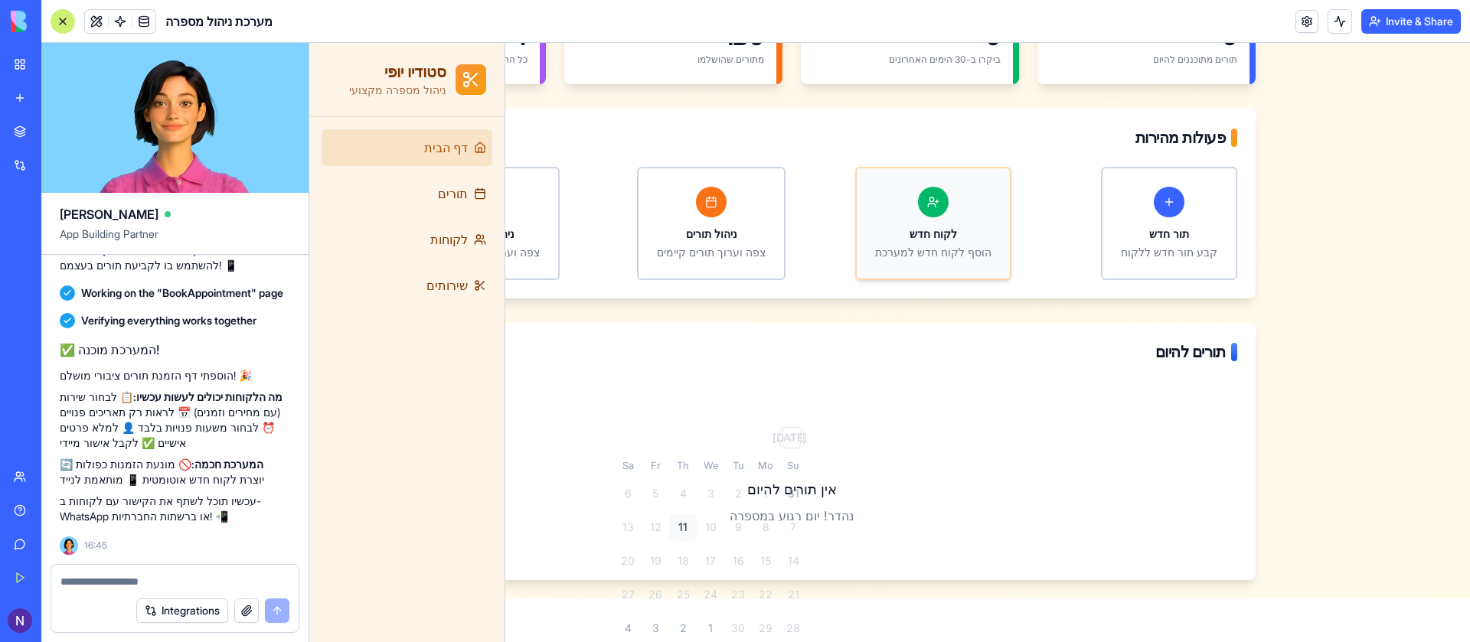
scroll to position [188, 0]
click at [722, 485] on div "3" at bounding box center [711, 494] width 28 height 28
click at [709, 502] on div "3" at bounding box center [711, 494] width 28 height 28
click at [662, 497] on div "5" at bounding box center [656, 494] width 28 height 28
click at [446, 279] on span "שירותים" at bounding box center [447, 285] width 41 height 18
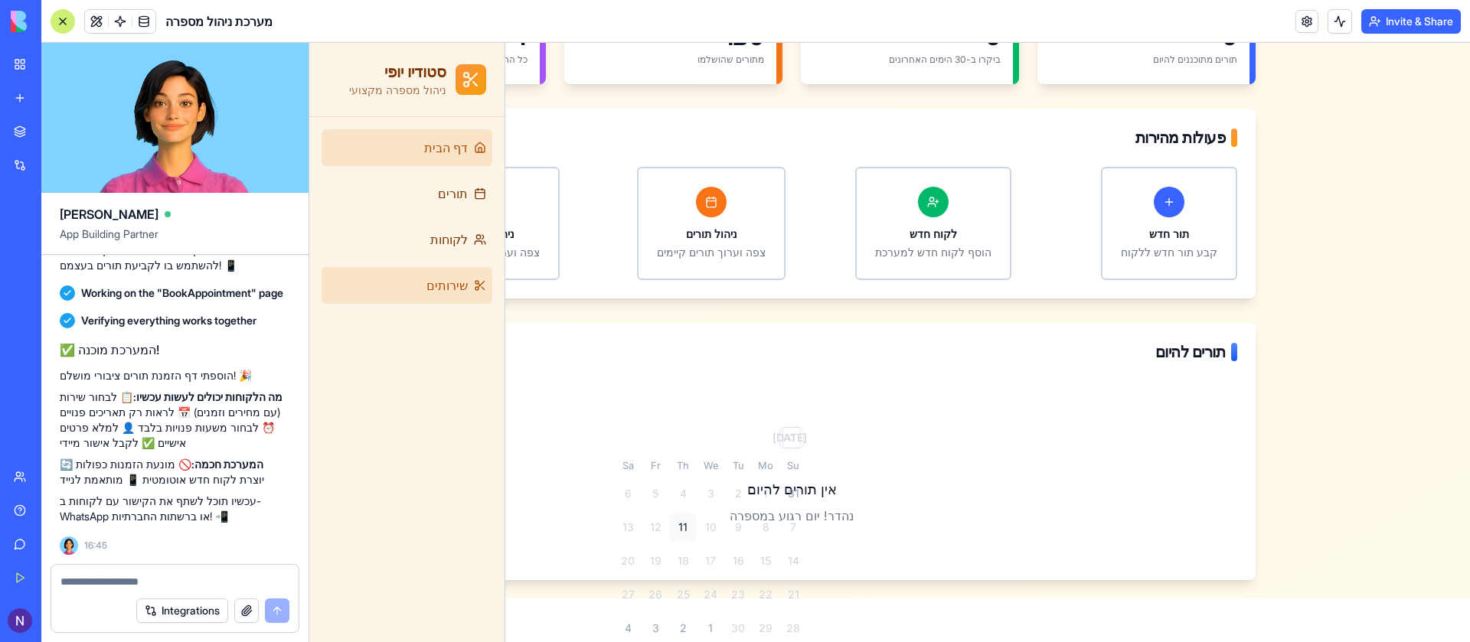
scroll to position [116, 0]
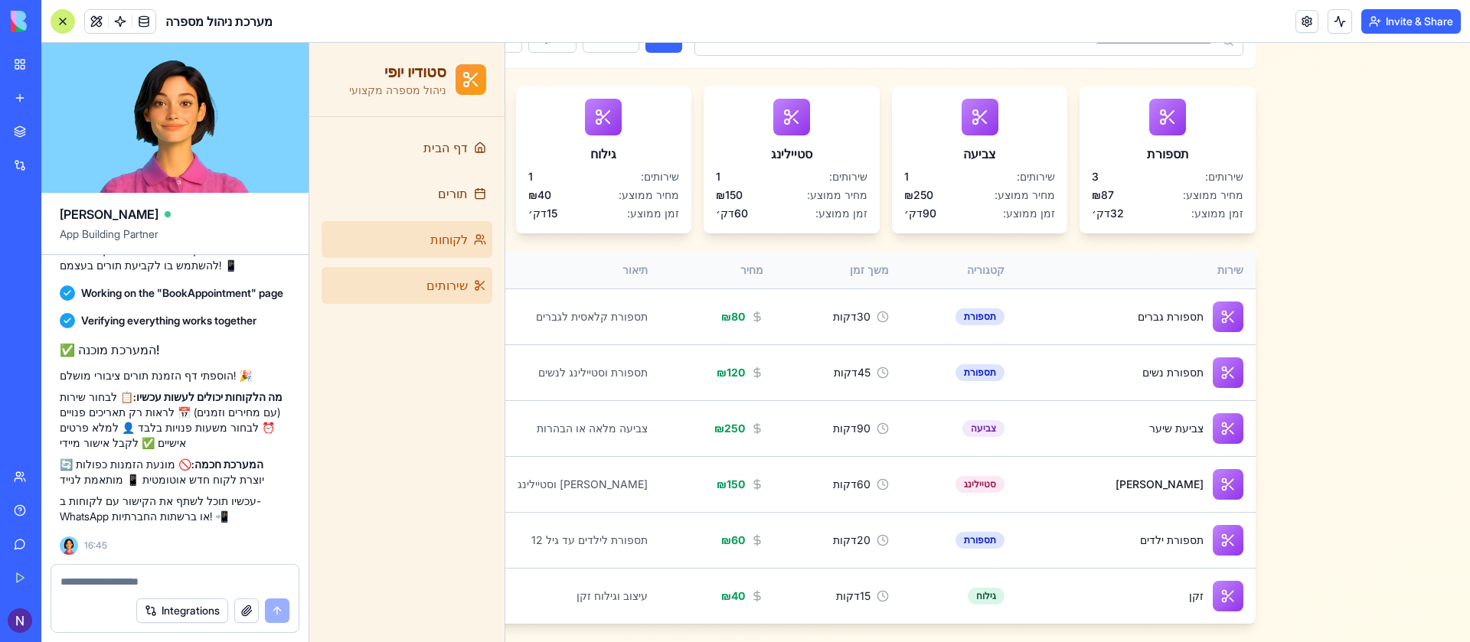
click at [473, 253] on link "לקוחות" at bounding box center [407, 239] width 171 height 37
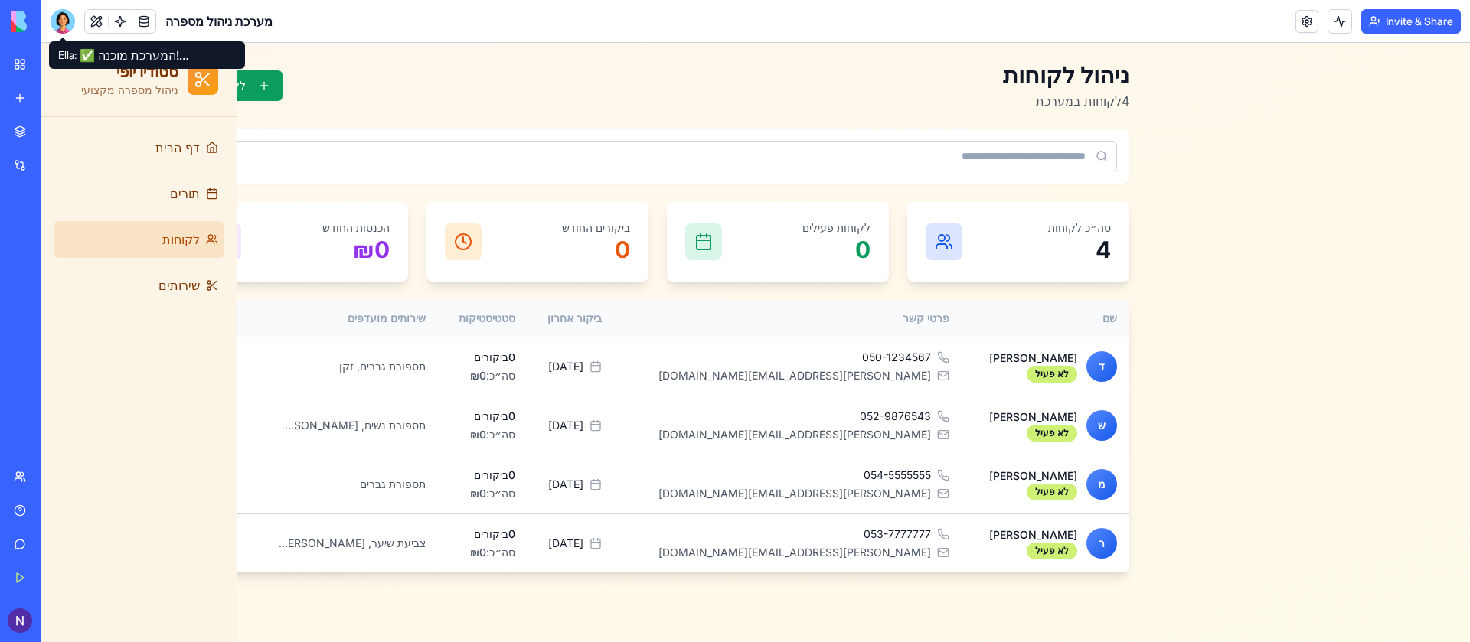
click at [75, 54] on div "Ella: ✅ המערכת מוכנה! הוספתי דף הזמנת תורים ציבורי מושלם! 🎉 מה הלקוחות יכולים ל…" at bounding box center [147, 55] width 196 height 28
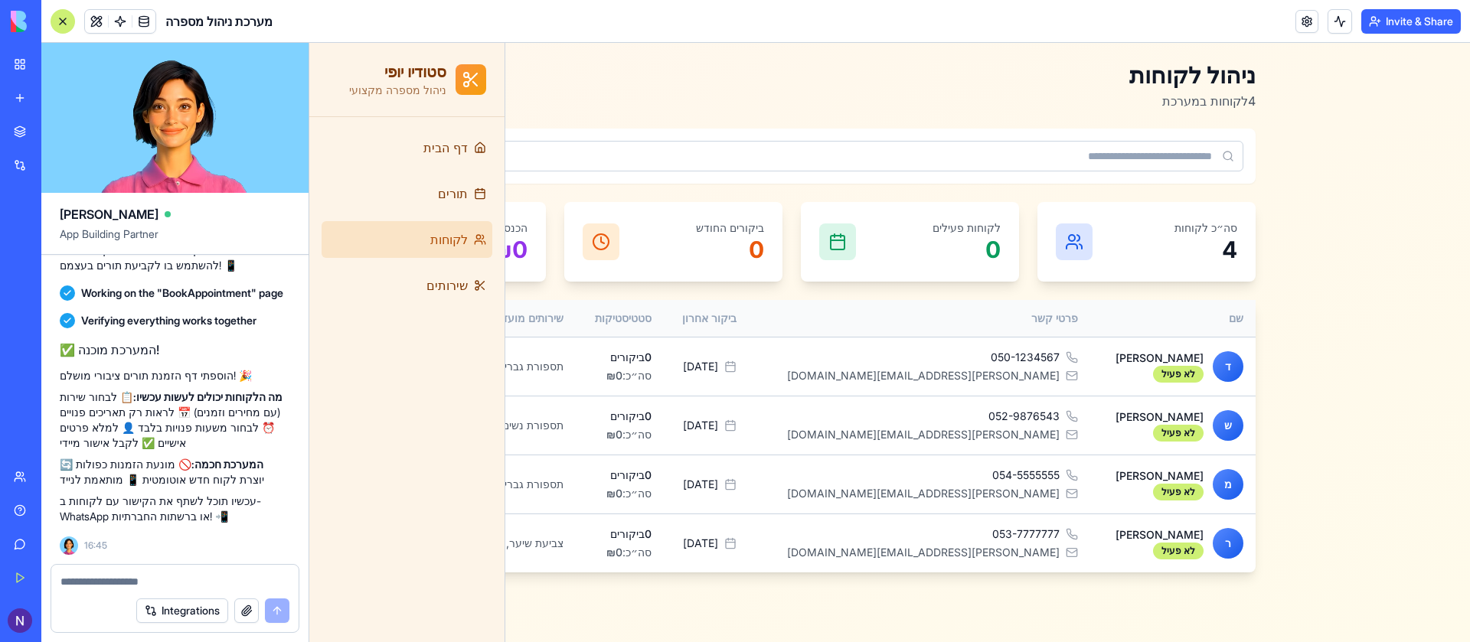
click at [67, 21] on div at bounding box center [63, 21] width 25 height 25
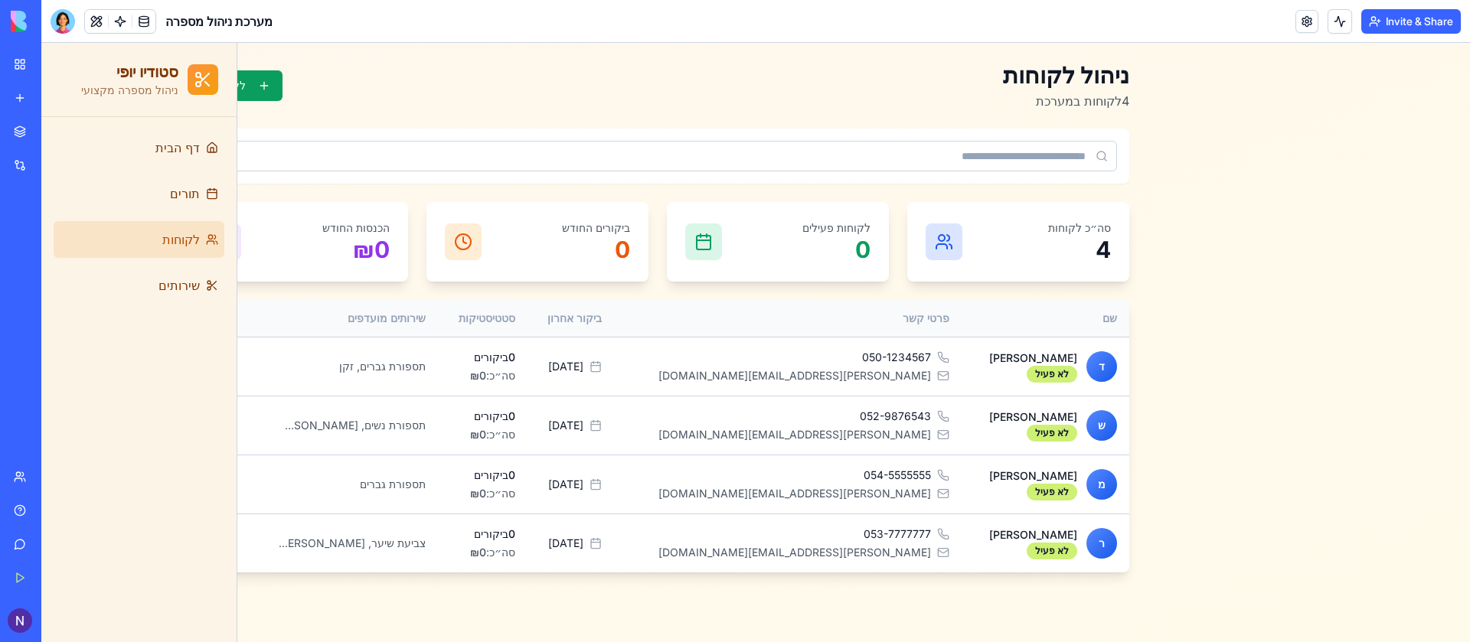
click at [67, 21] on div at bounding box center [63, 21] width 25 height 25
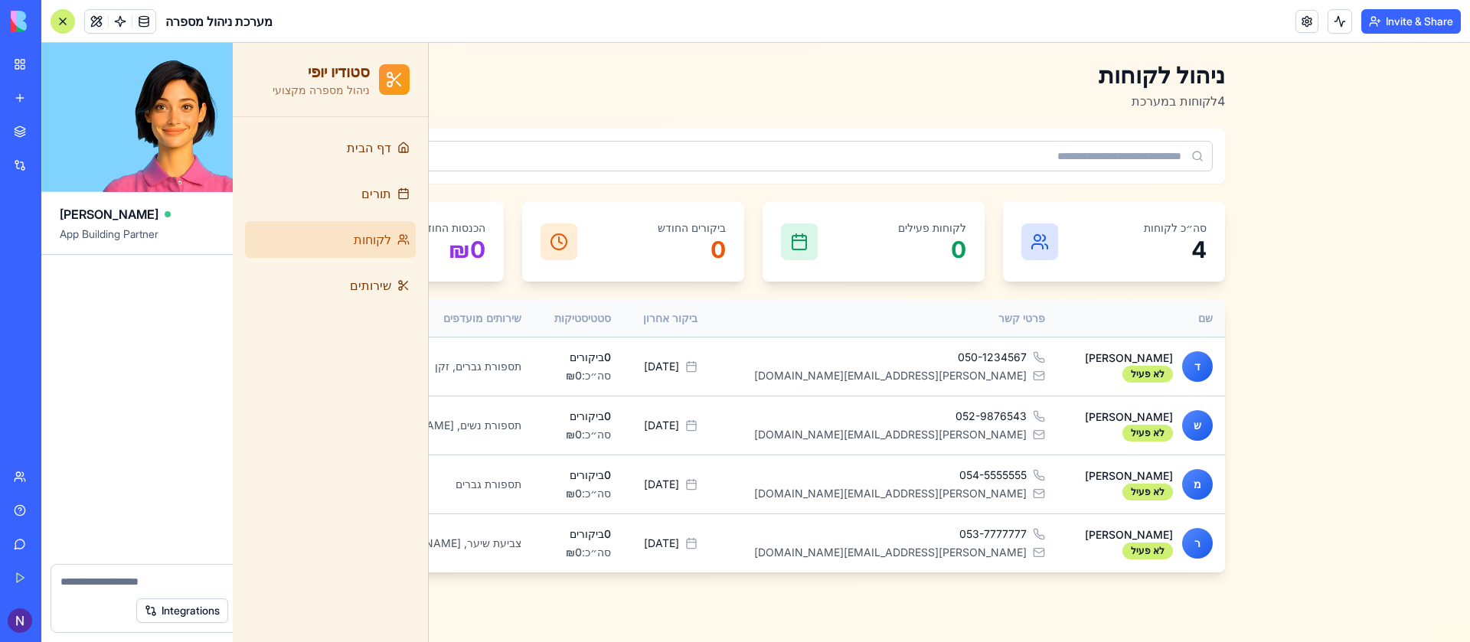
scroll to position [1326, 0]
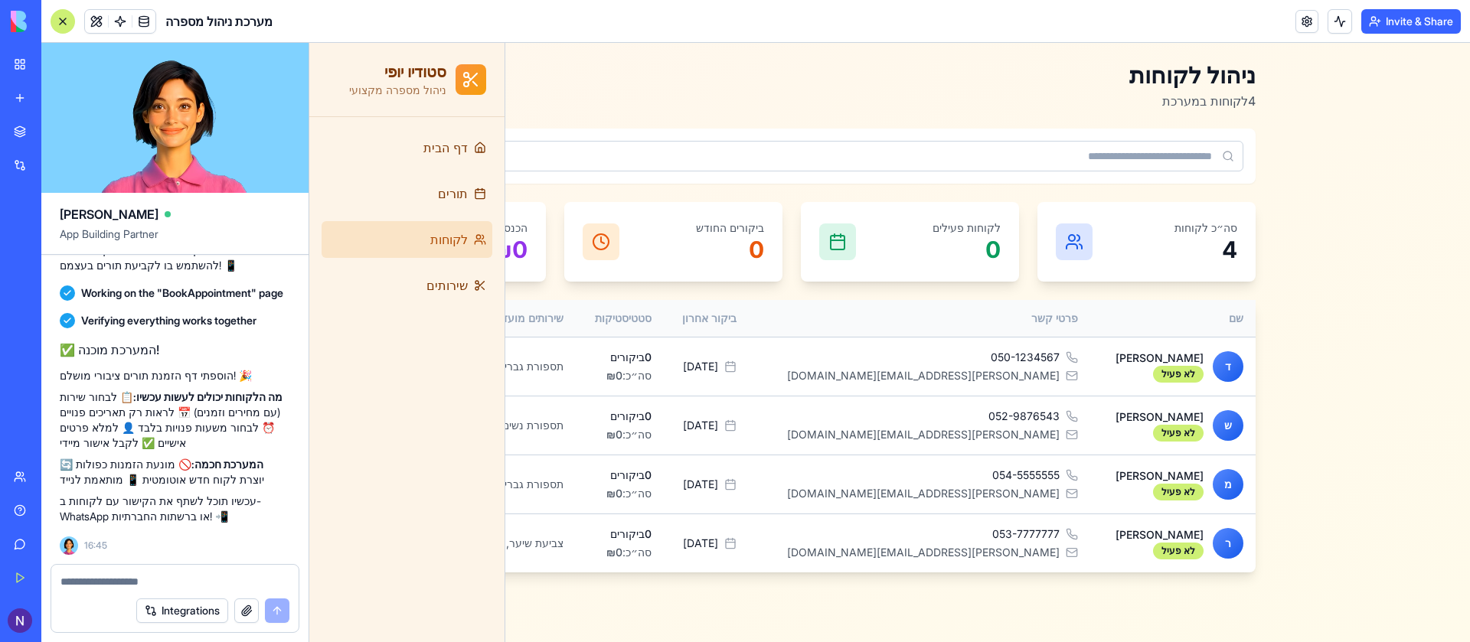
click at [67, 21] on div at bounding box center [63, 21] width 25 height 25
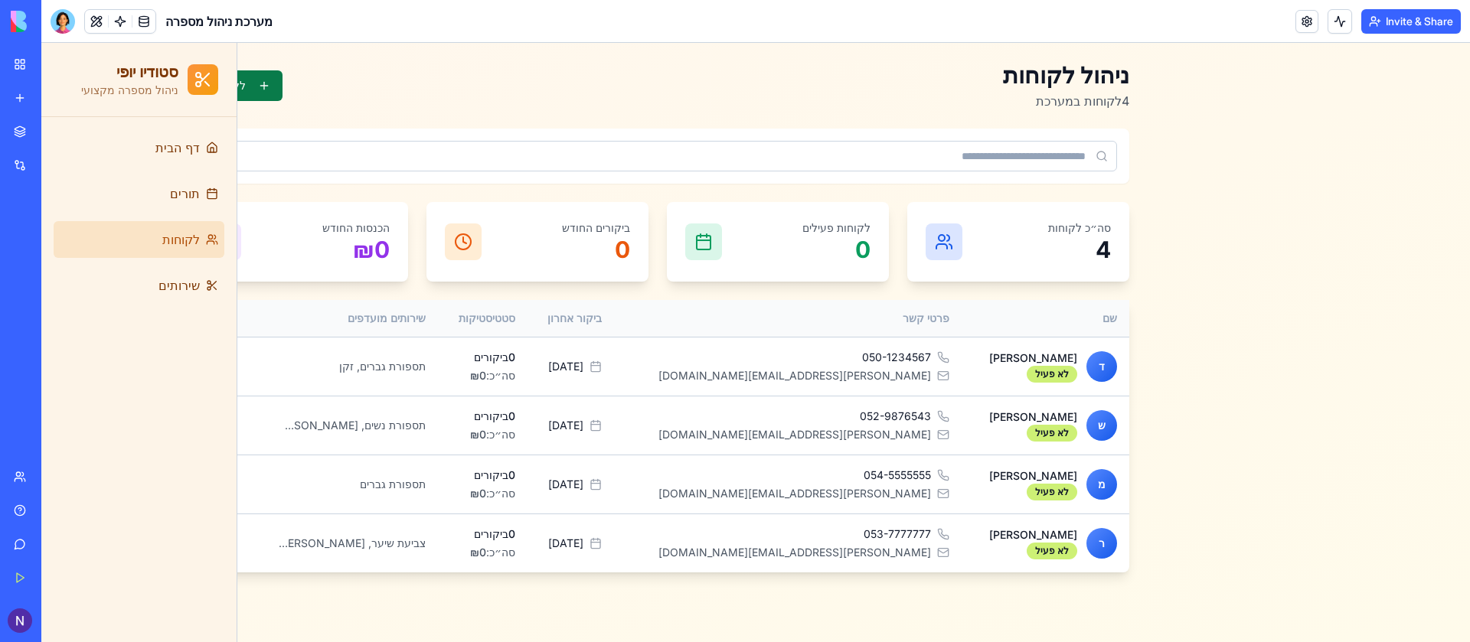
click at [255, 84] on button "לקוח חדש" at bounding box center [234, 85] width 96 height 31
click at [198, 181] on link "תורים" at bounding box center [139, 193] width 171 height 37
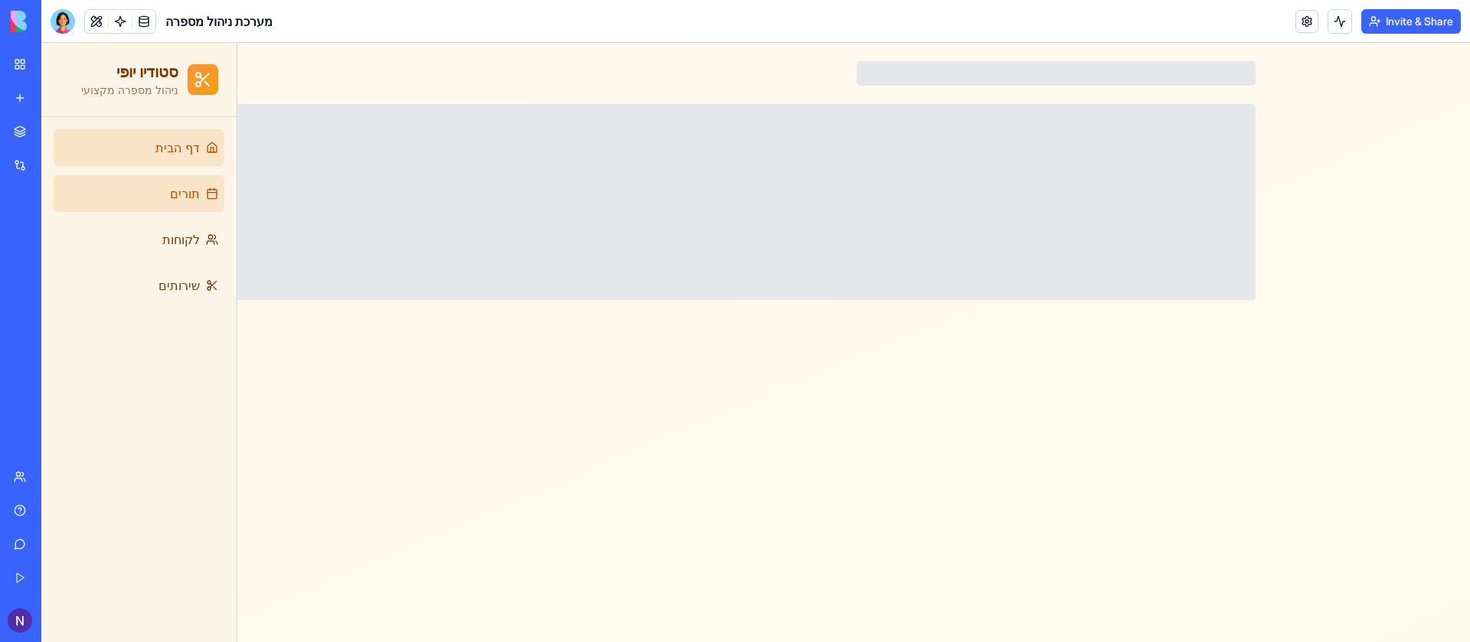
click at [198, 151] on span "דף הבית" at bounding box center [177, 148] width 44 height 18
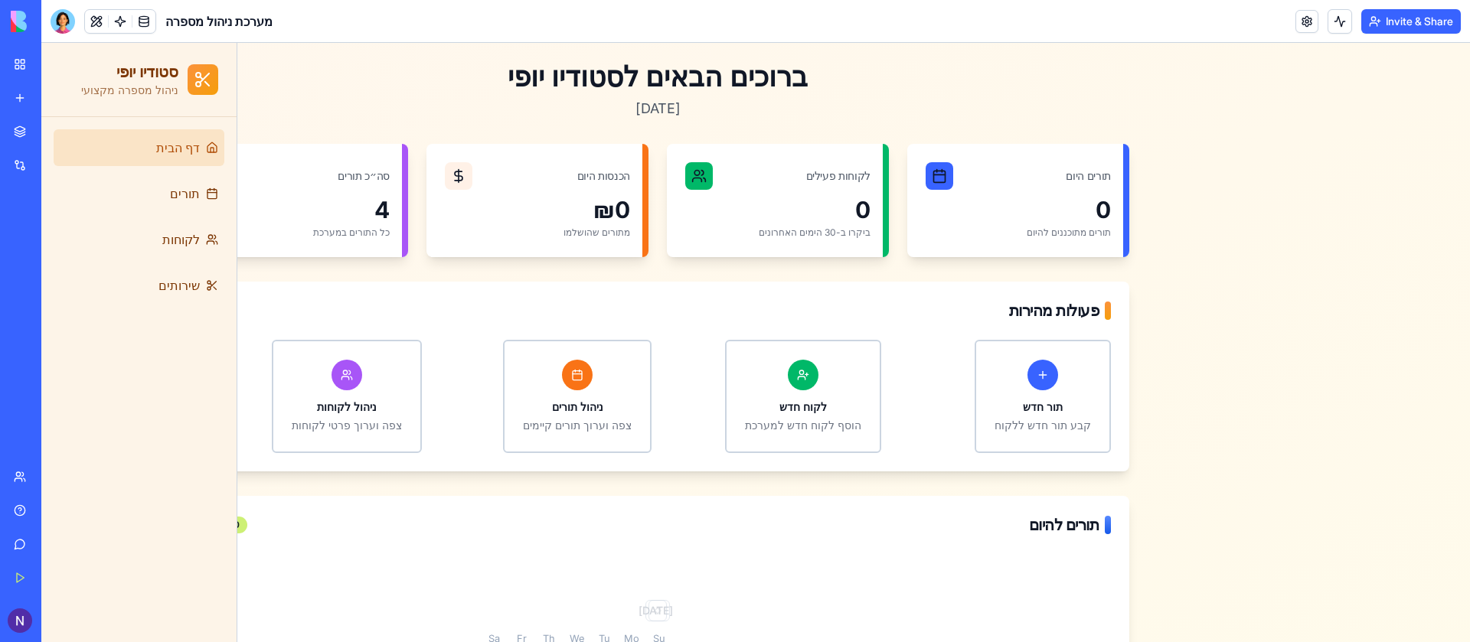
click at [66, 21] on div at bounding box center [63, 21] width 25 height 25
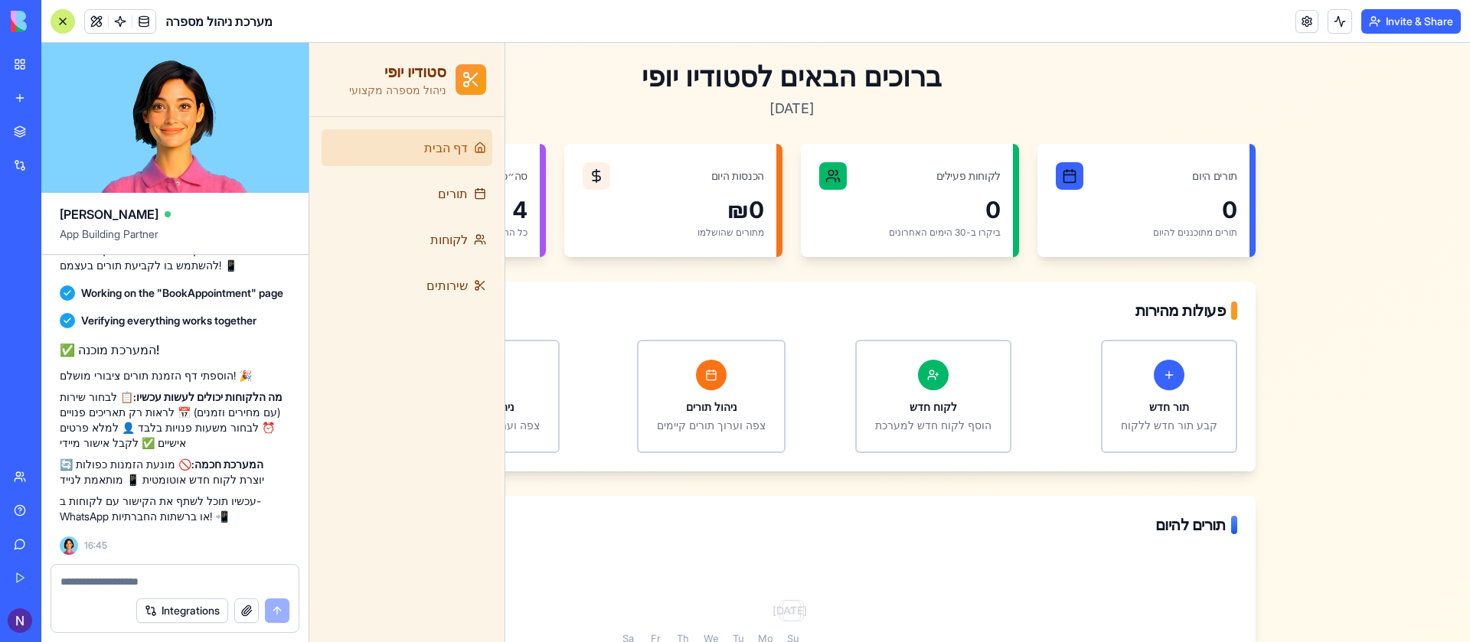
click at [180, 492] on div "✅ המערכת מוכנה! הוספתי דף הזמנת תורים ציבורי מושלם! 🎉 מה הלקוחות יכולים לעשות ע…" at bounding box center [175, 433] width 230 height 184
click at [152, 570] on div at bounding box center [174, 577] width 247 height 25
click at [150, 580] on textarea at bounding box center [174, 581] width 229 height 15
type textarea "**********"
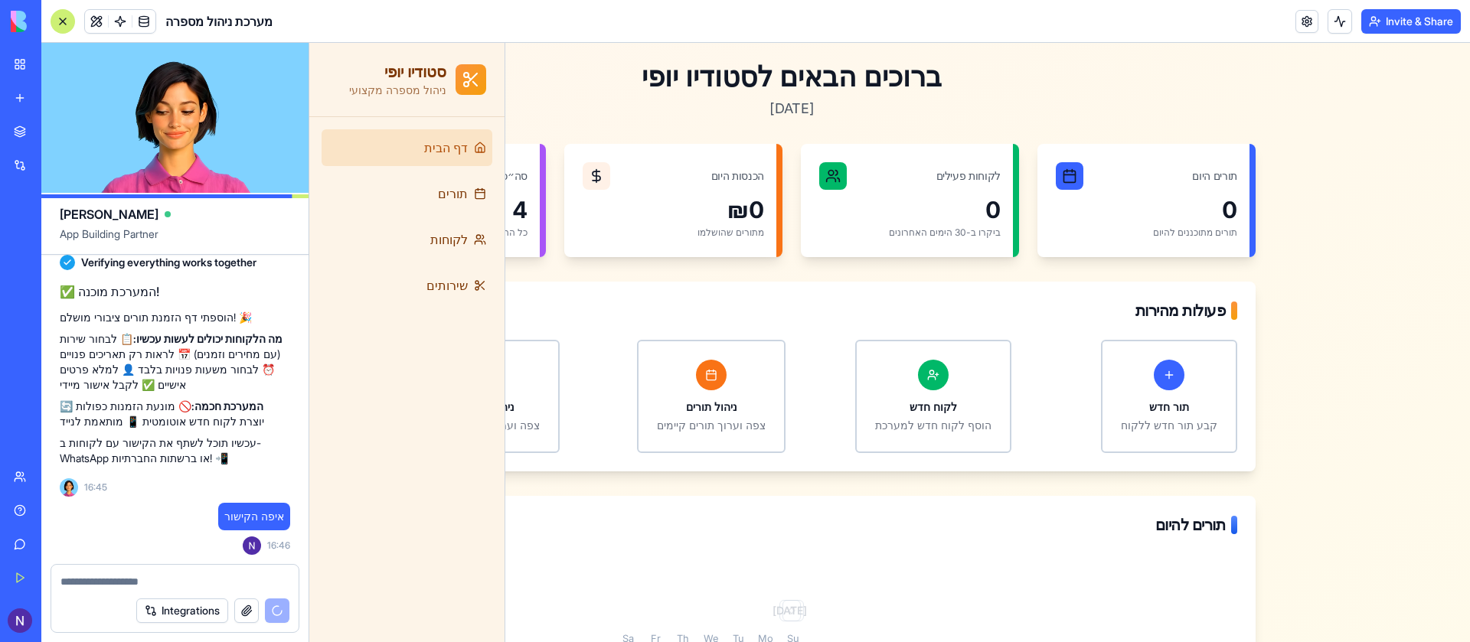
click at [186, 466] on p "עכשיו תוכל לשתף את הקישור עם לקוחות ב-WhatsApp או ברשתות החברתיות! 📲" at bounding box center [175, 451] width 230 height 31
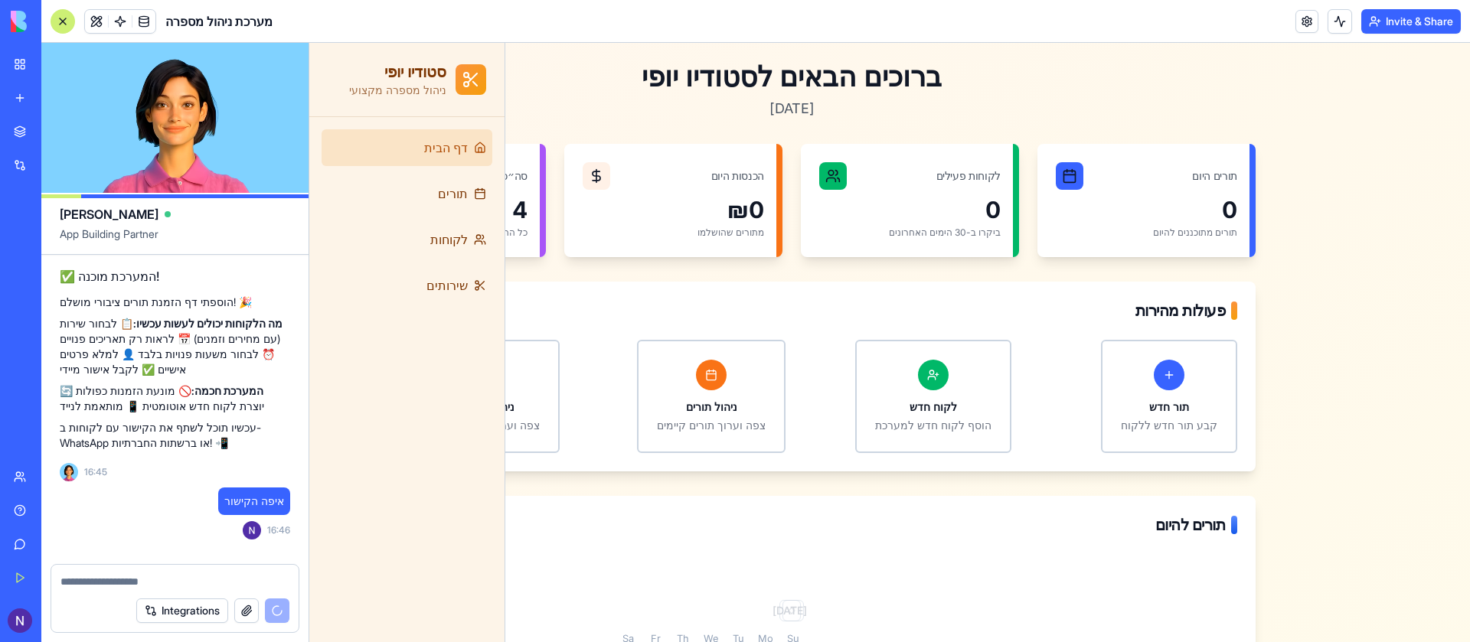
scroll to position [1596, 0]
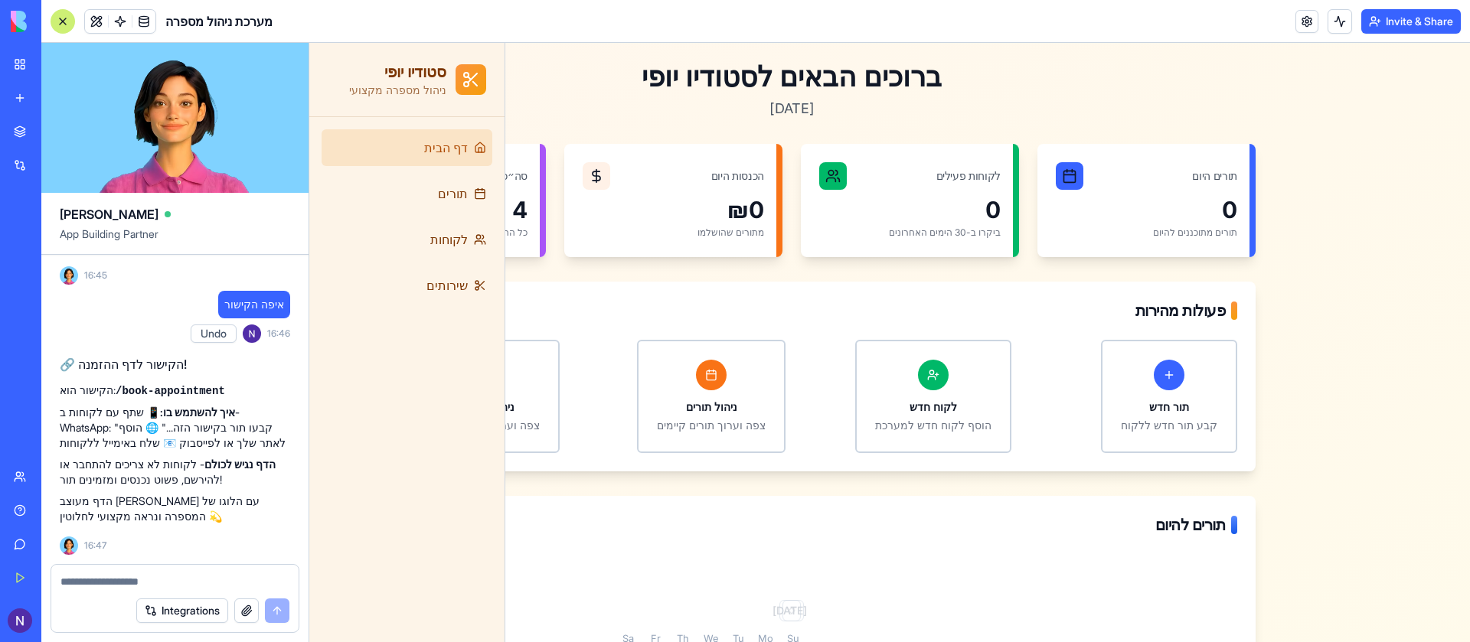
click at [158, 420] on p "איך להשתמש בו: 📱 שתף עם לקוחות ב-WhatsApp: "קבעו תור בקישור הזה..." 🌐 הוסף לאתר…" at bounding box center [175, 428] width 230 height 46
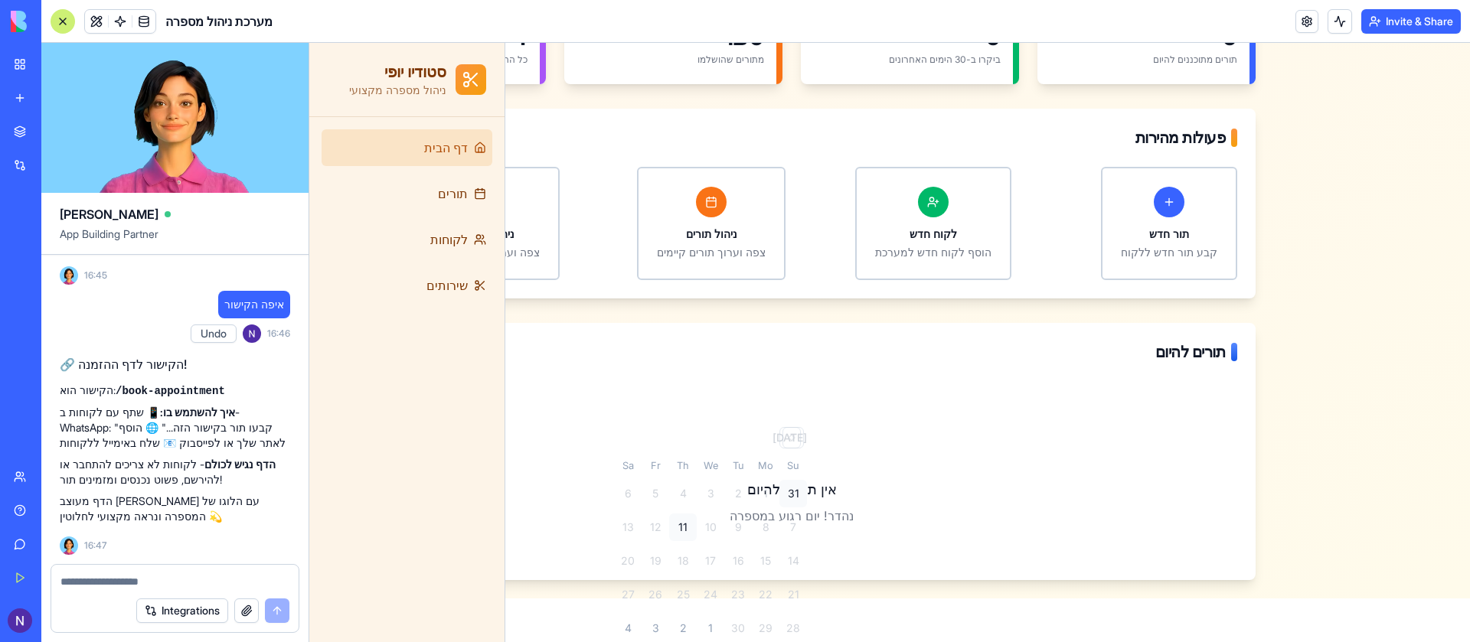
click at [786, 481] on div "31" at bounding box center [794, 494] width 28 height 28
click at [796, 479] on h3 "אין תורים להיום" at bounding box center [791, 489] width 891 height 21
